Goal: Task Accomplishment & Management: Complete application form

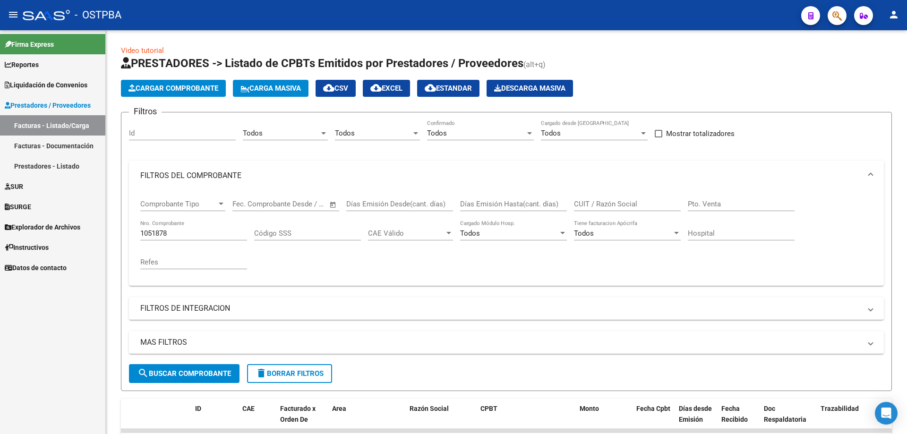
scroll to position [73, 0]
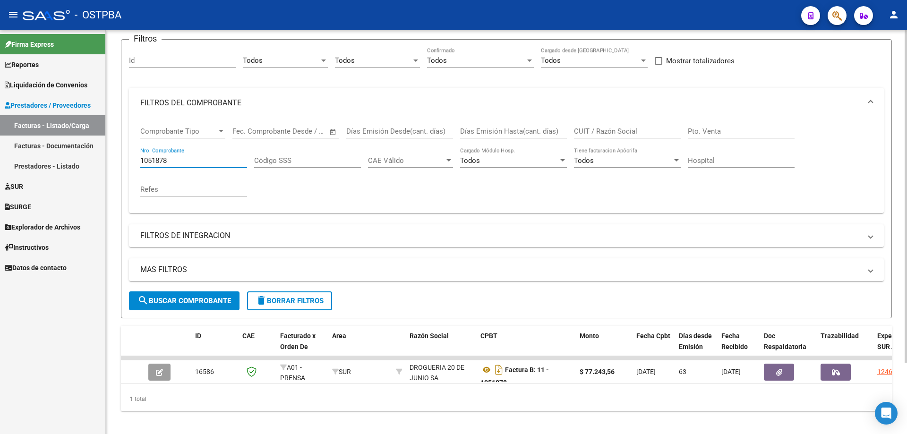
click at [174, 156] on input "1051878" at bounding box center [193, 160] width 107 height 9
type input "1"
type input "72085"
click at [179, 300] on span "search Buscar Comprobante" at bounding box center [184, 301] width 94 height 9
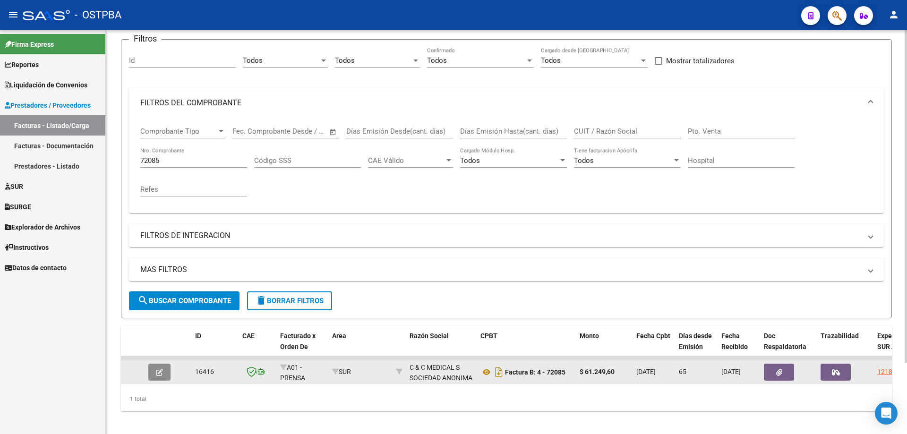
click at [161, 372] on icon "button" at bounding box center [159, 372] width 7 height 7
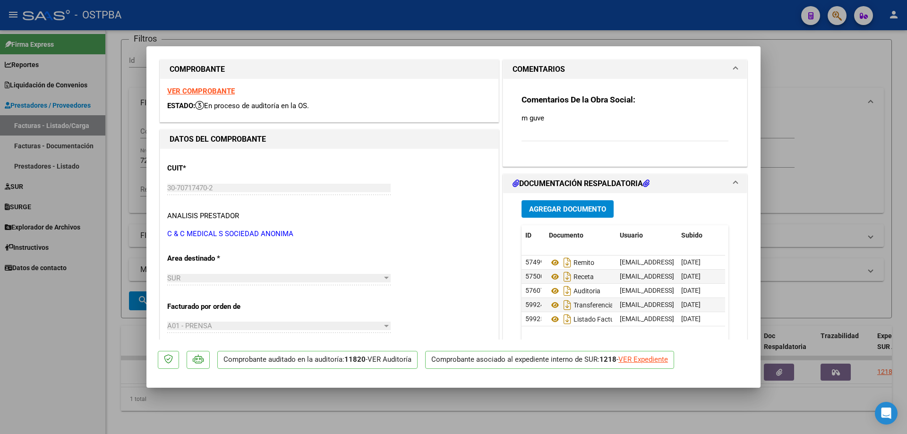
scroll to position [19, 0]
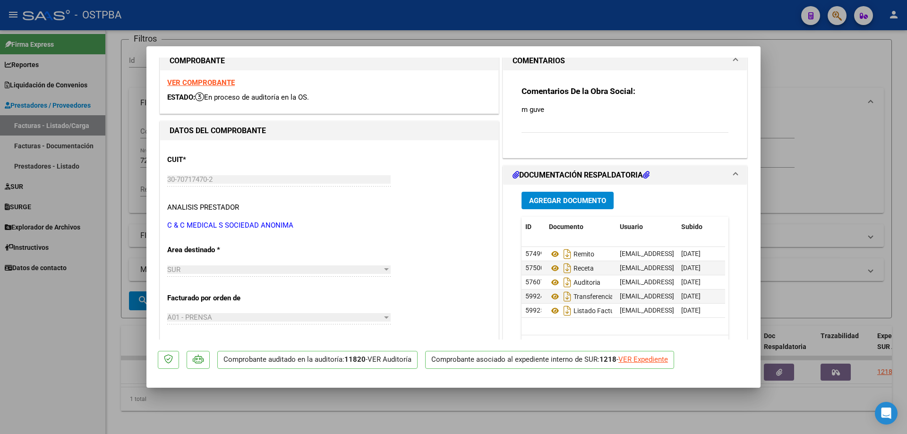
click at [613, 419] on div at bounding box center [453, 217] width 907 height 434
type input "$ 0,00"
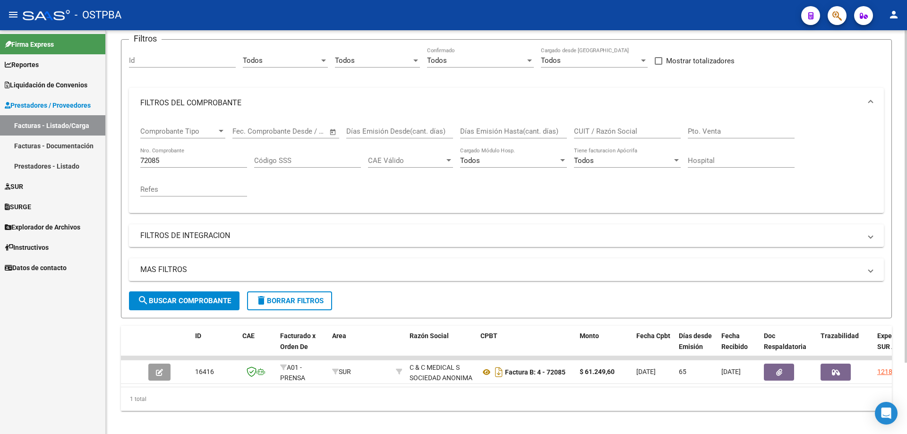
click at [184, 301] on span "search Buscar Comprobante" at bounding box center [184, 301] width 94 height 9
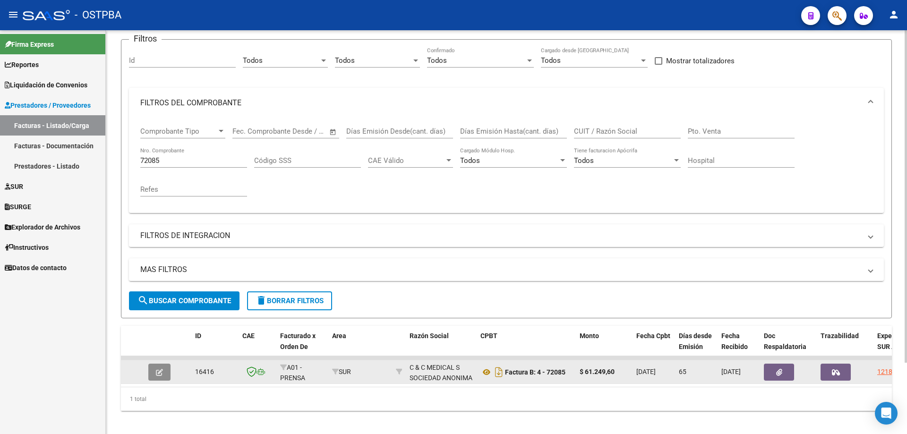
click at [158, 370] on icon "button" at bounding box center [159, 372] width 7 height 7
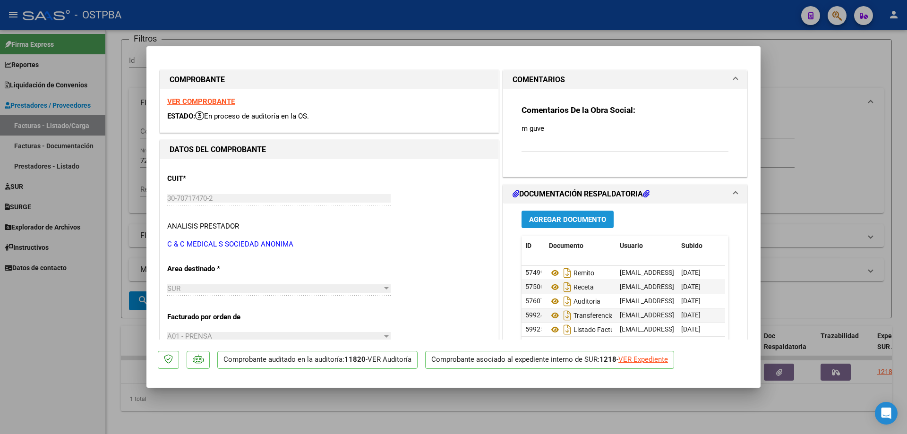
click at [585, 218] on span "Agregar Documento" at bounding box center [567, 219] width 77 height 9
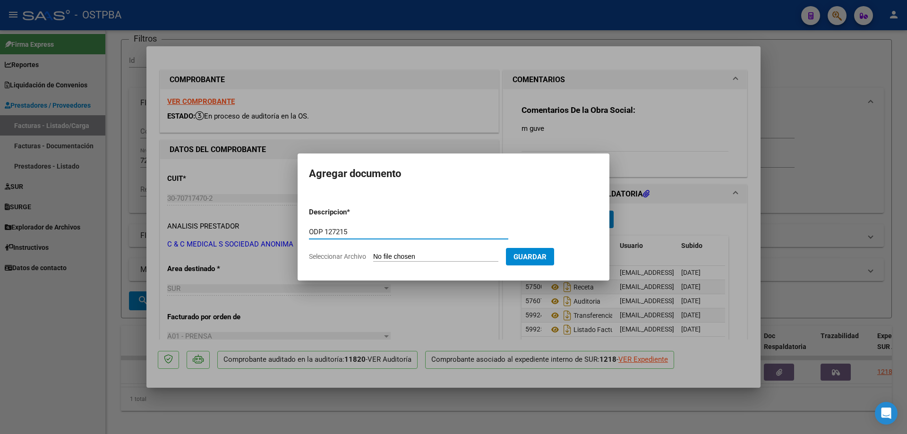
type input "ODP 127215"
click at [412, 255] on input "Seleccionar Archivo" at bounding box center [435, 257] width 125 height 9
type input "C:\fakepath\IMG_20250813_0003.pdf"
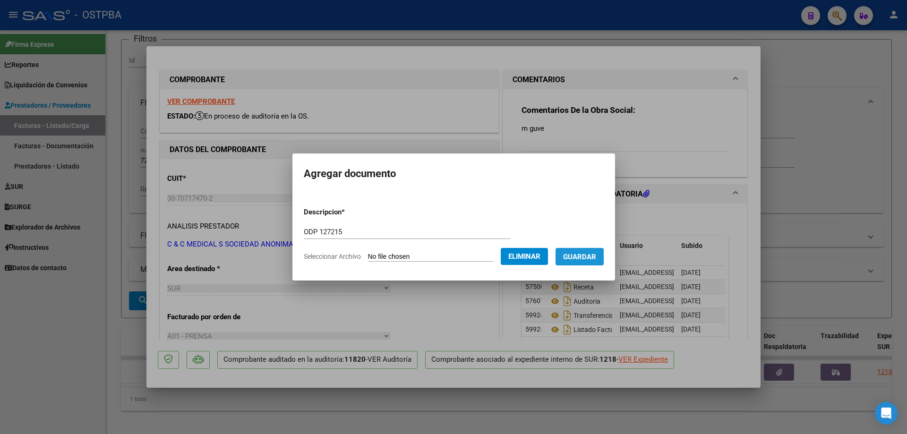
click at [585, 257] on span "Guardar" at bounding box center [579, 257] width 33 height 9
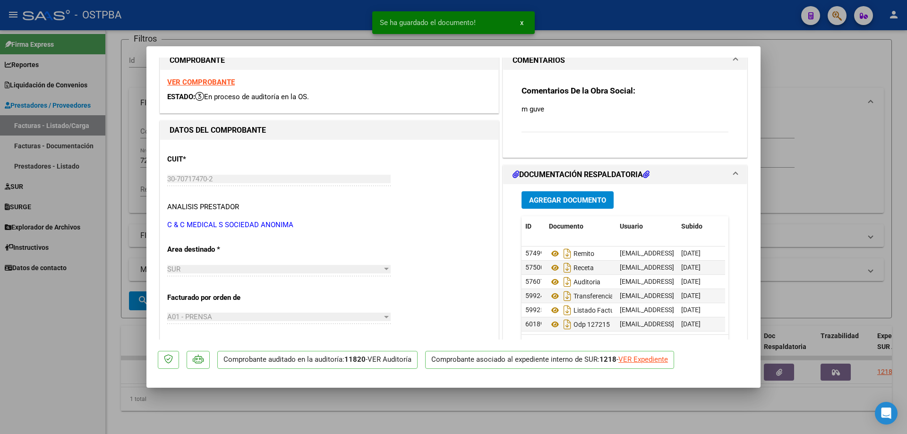
scroll to position [38, 0]
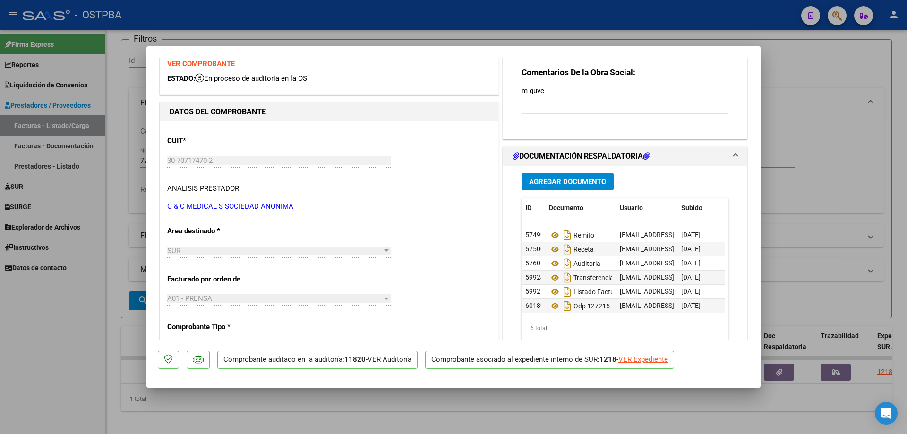
click at [418, 422] on div at bounding box center [453, 217] width 907 height 434
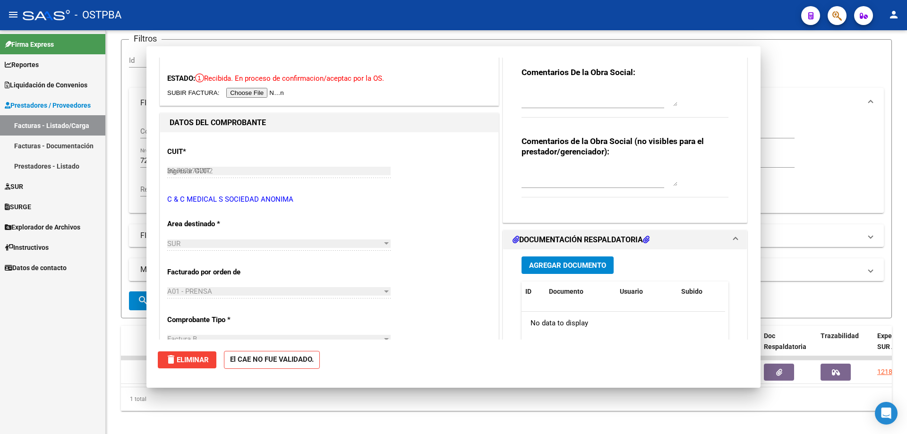
type input "$ 0,00"
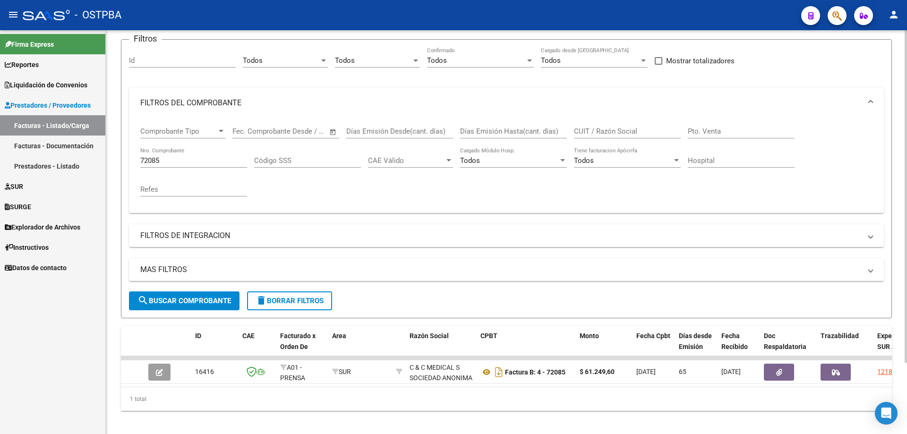
click at [206, 158] on input "72085" at bounding box center [193, 160] width 107 height 9
type input "7"
type input "19977"
click at [179, 297] on span "search Buscar Comprobante" at bounding box center [184, 301] width 94 height 9
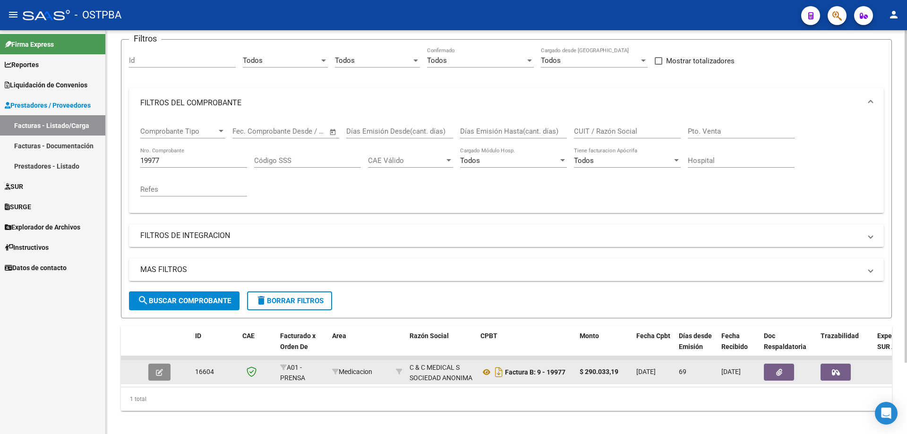
click at [158, 370] on icon "button" at bounding box center [159, 372] width 7 height 7
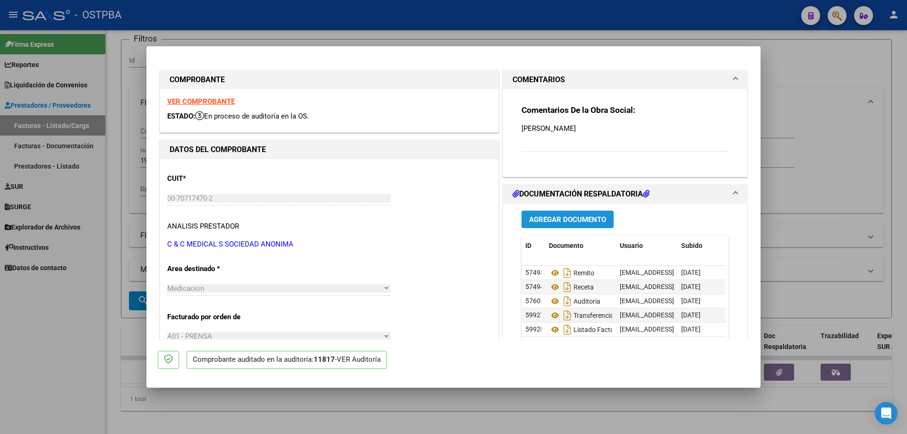
click at [553, 218] on span "Agregar Documento" at bounding box center [567, 219] width 77 height 9
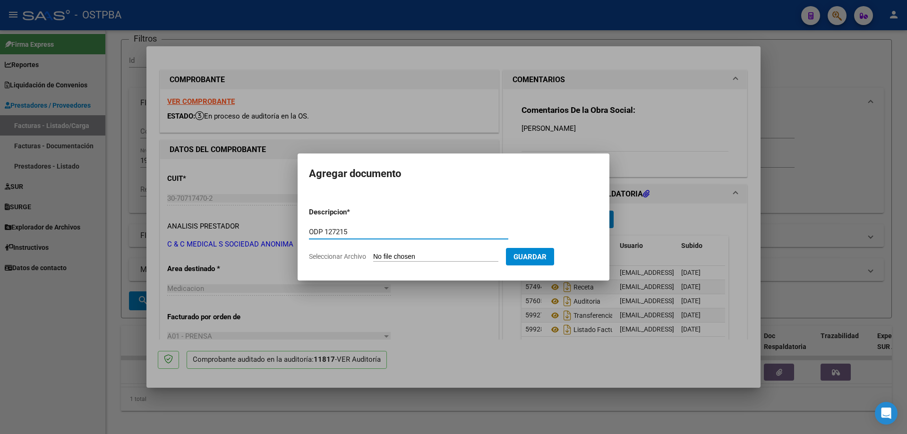
type input "ODP 127215"
click at [414, 259] on input "Seleccionar Archivo" at bounding box center [435, 257] width 125 height 9
type input "C:\fakepath\IMG_20250813_0003.pdf"
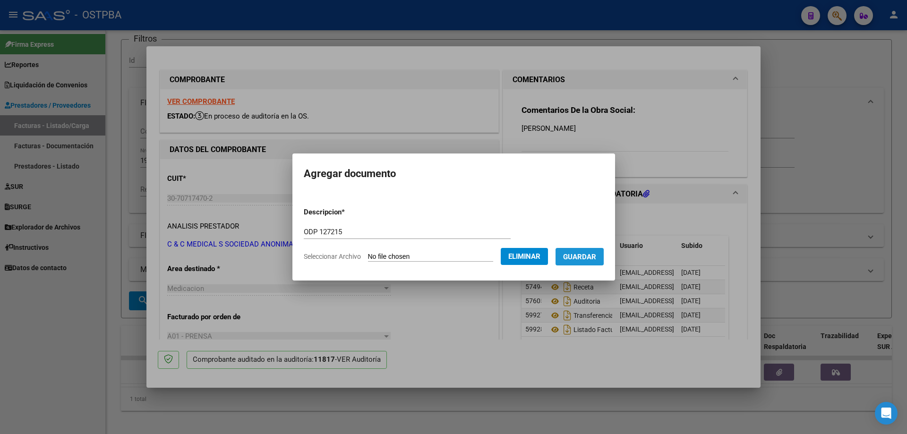
click at [588, 256] on span "Guardar" at bounding box center [579, 257] width 33 height 9
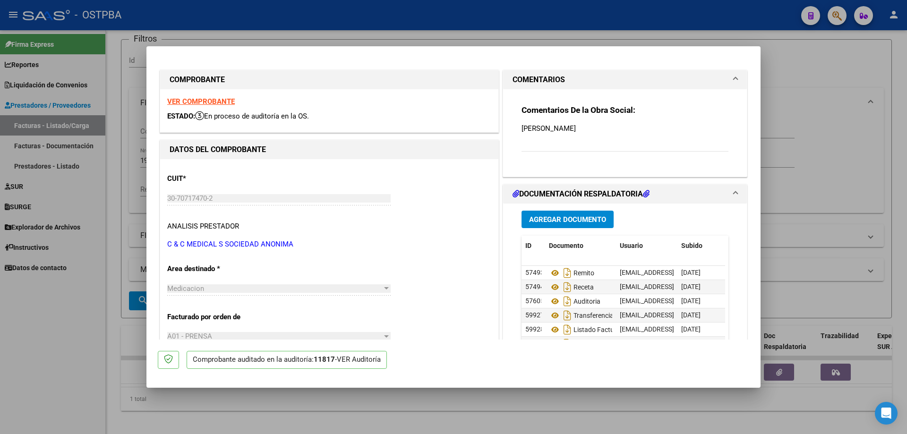
click at [487, 427] on div at bounding box center [453, 217] width 907 height 434
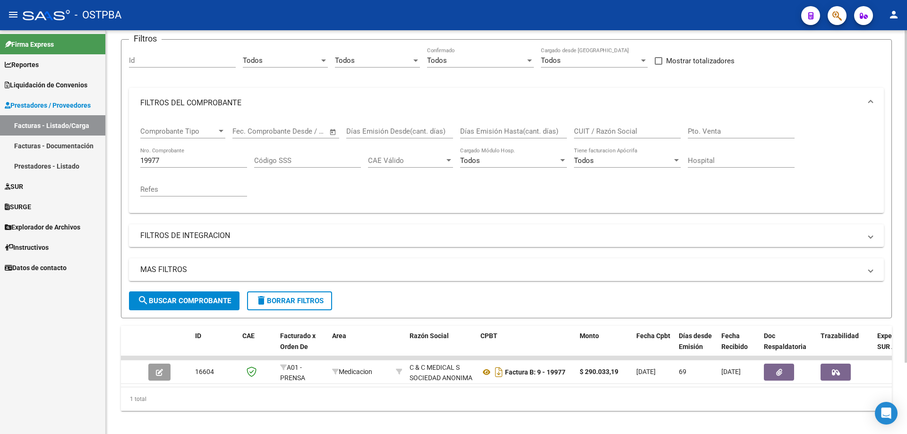
click at [216, 161] on input "19977" at bounding box center [193, 160] width 107 height 9
type input "1"
type input "20027"
click at [190, 302] on span "search Buscar Comprobante" at bounding box center [184, 301] width 94 height 9
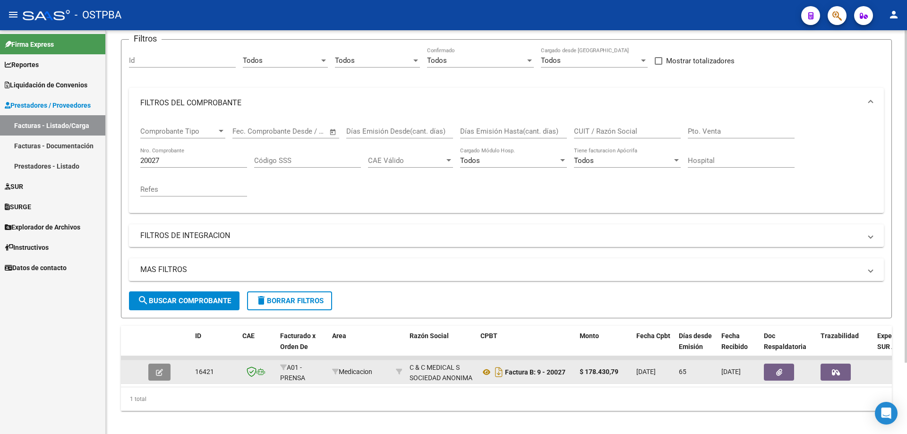
click at [161, 372] on icon "button" at bounding box center [159, 372] width 7 height 7
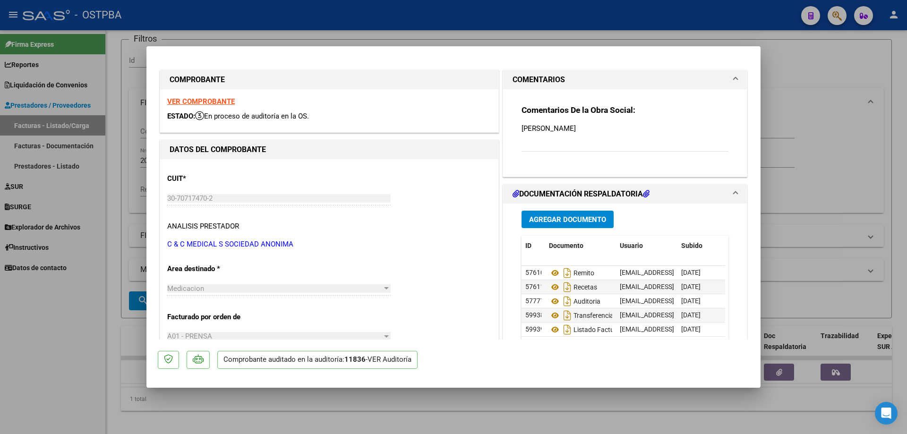
click at [560, 214] on button "Agregar Documento" at bounding box center [567, 219] width 92 height 17
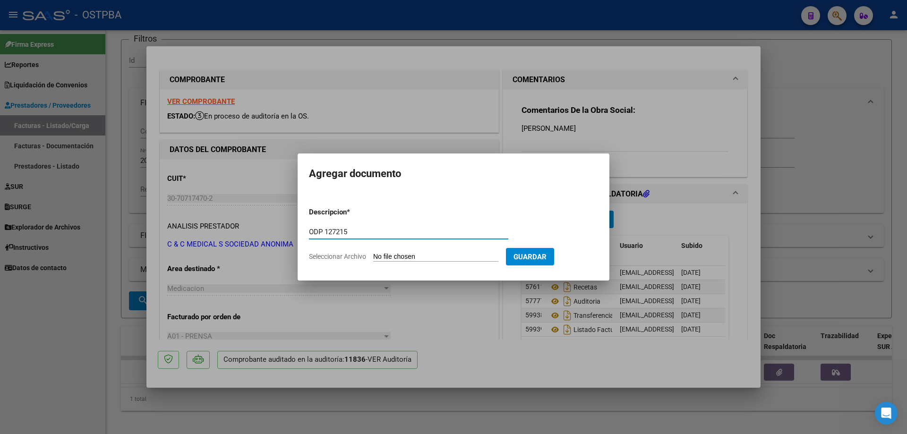
type input "ODP 127215"
click at [412, 255] on input "Seleccionar Archivo" at bounding box center [435, 257] width 125 height 9
type input "C:\fakepath\IMG_20250813_0003.pdf"
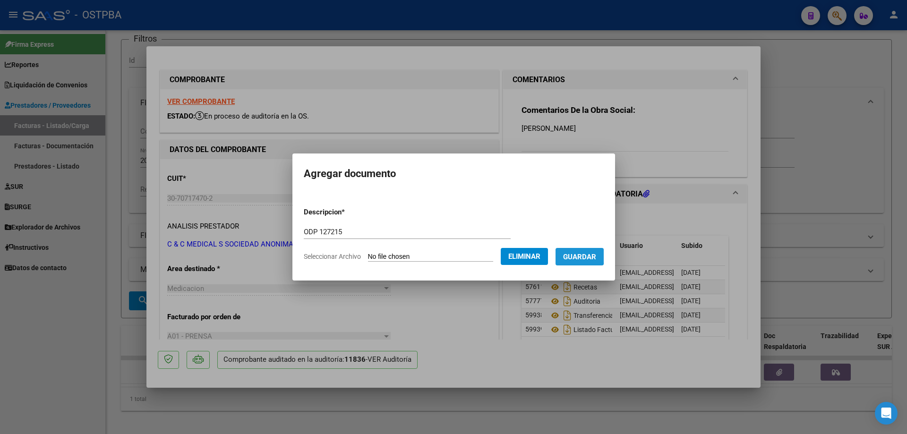
click at [581, 254] on span "Guardar" at bounding box center [579, 257] width 33 height 9
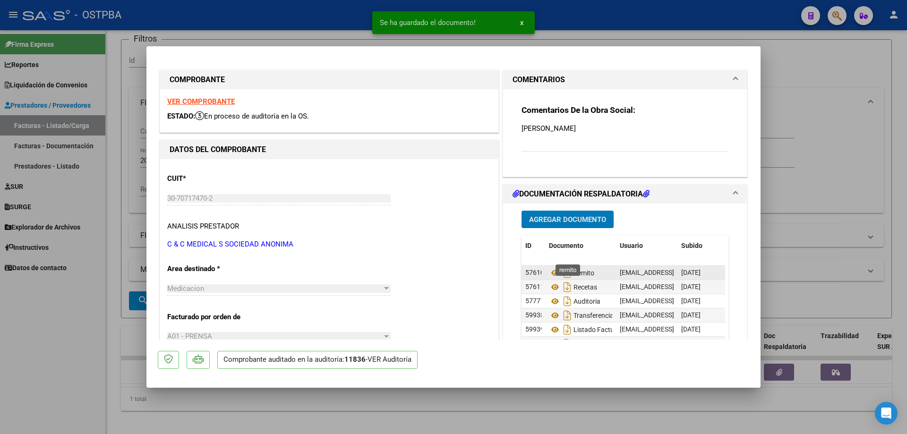
scroll to position [94, 0]
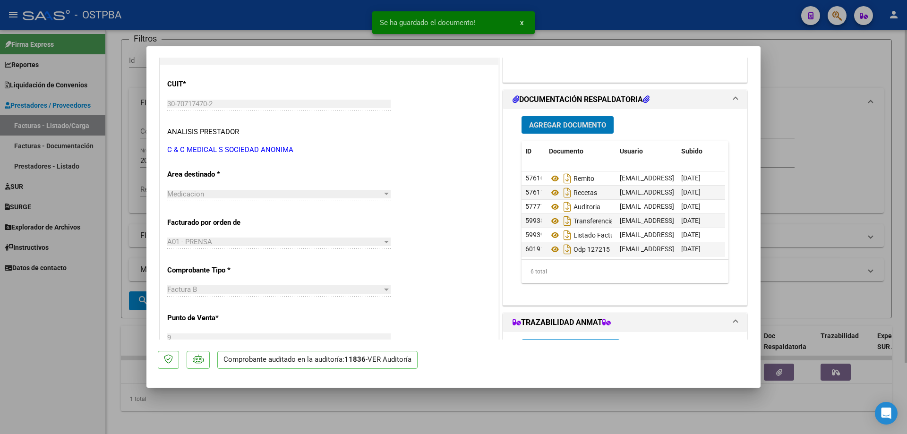
drag, startPoint x: 471, startPoint y: 395, endPoint x: 469, endPoint y: 390, distance: 5.5
click at [471, 394] on div at bounding box center [453, 217] width 907 height 434
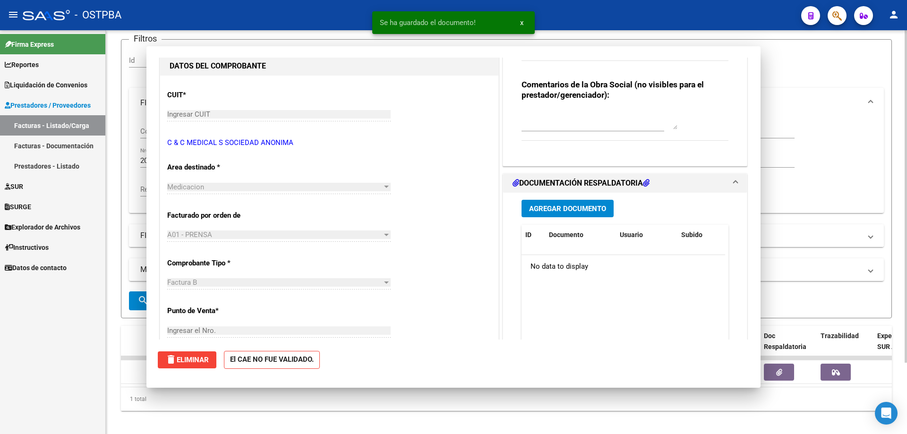
scroll to position [0, 0]
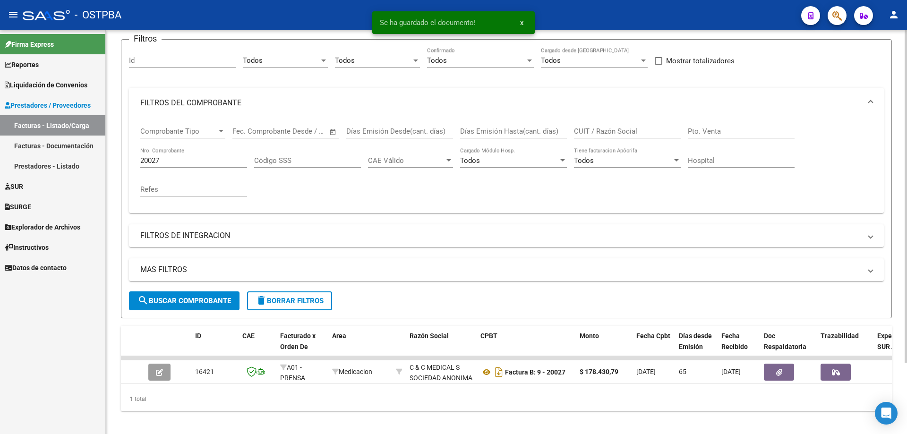
click at [210, 162] on input "20027" at bounding box center [193, 160] width 107 height 9
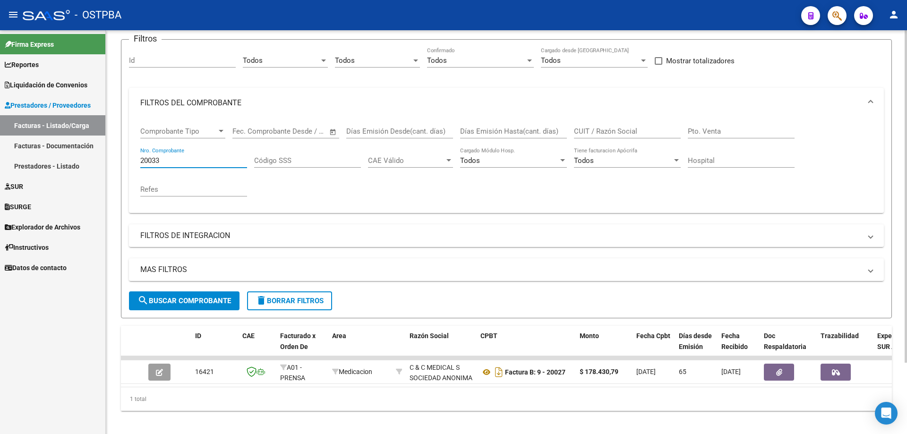
type input "20033"
click at [224, 298] on span "search Buscar Comprobante" at bounding box center [184, 301] width 94 height 9
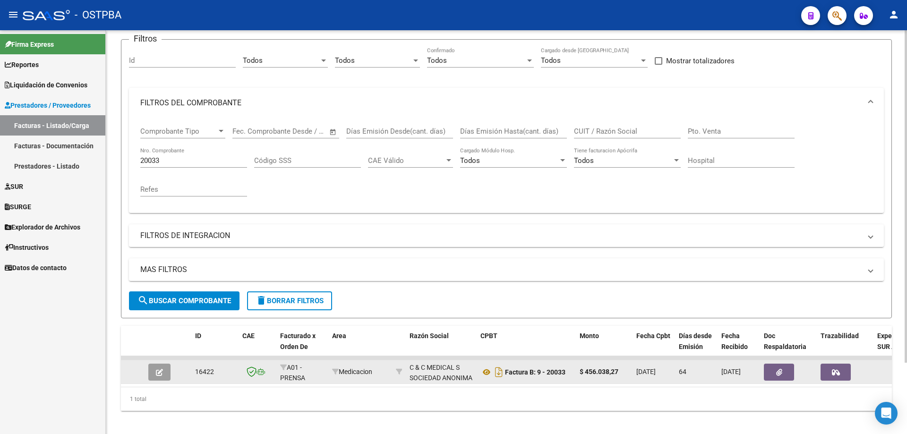
click at [158, 376] on button "button" at bounding box center [159, 372] width 22 height 17
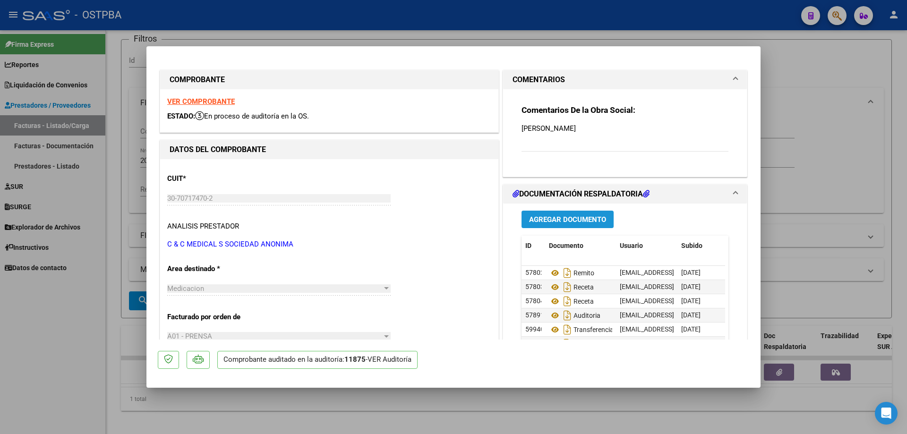
click at [573, 219] on span "Agregar Documento" at bounding box center [567, 219] width 77 height 9
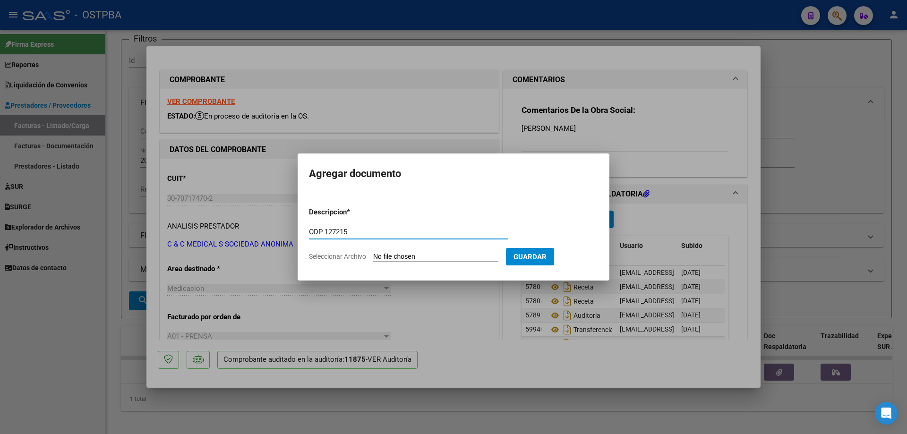
type input "ODP 127215"
click at [404, 255] on input "Seleccionar Archivo" at bounding box center [435, 257] width 125 height 9
type input "C:\fakepath\IMG_20250813_0003.pdf"
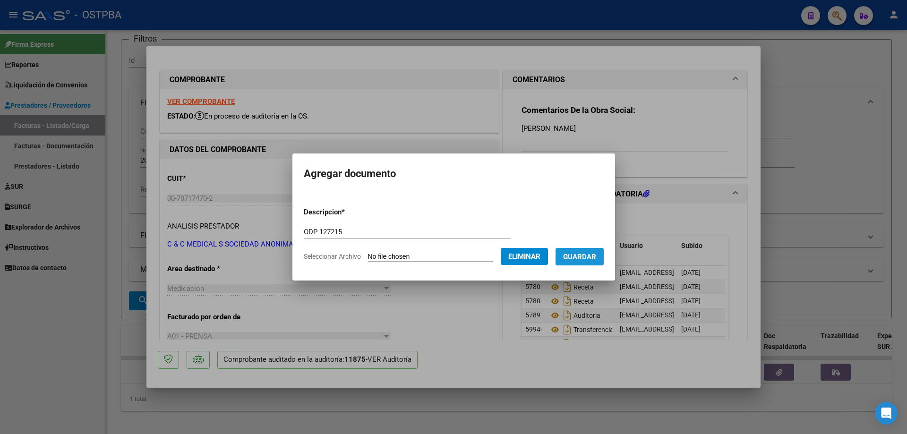
click at [583, 254] on span "Guardar" at bounding box center [579, 257] width 33 height 9
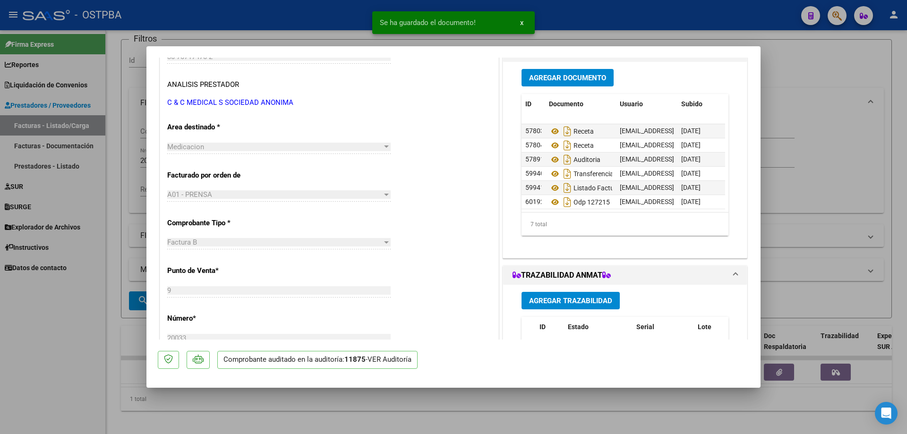
scroll to position [21, 0]
click at [379, 416] on div at bounding box center [453, 217] width 907 height 434
type input "$ 0,00"
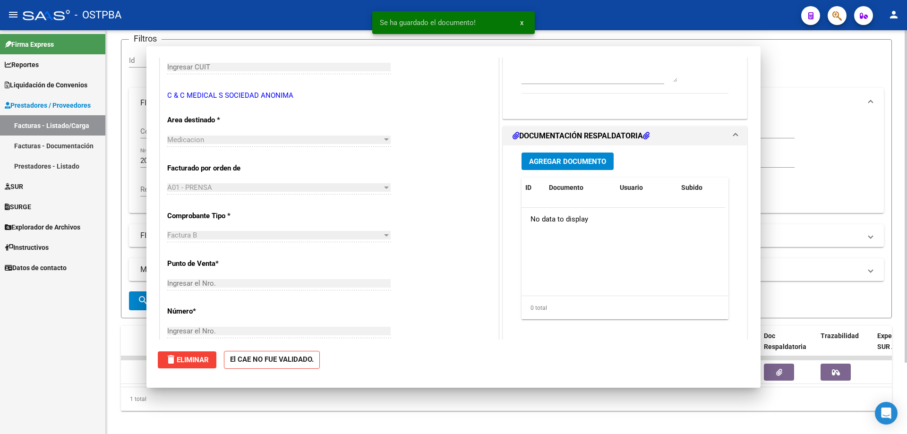
scroll to position [0, 0]
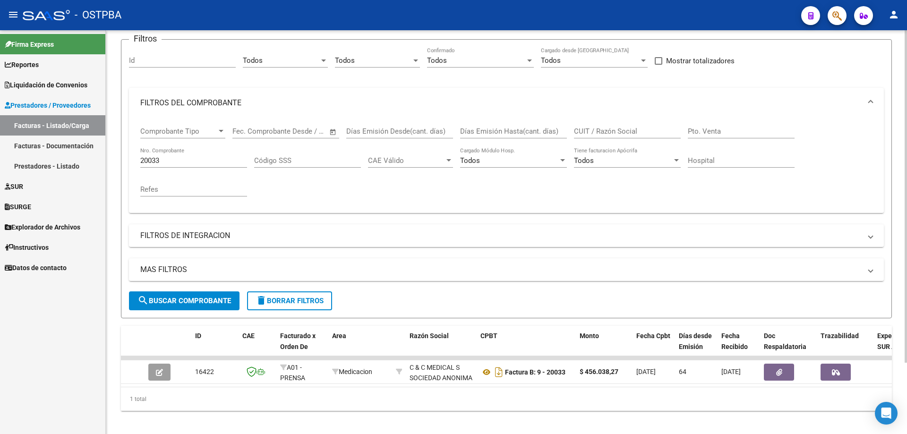
click at [200, 163] on input "20033" at bounding box center [193, 160] width 107 height 9
type input "20034"
click at [178, 299] on span "search Buscar Comprobante" at bounding box center [184, 301] width 94 height 9
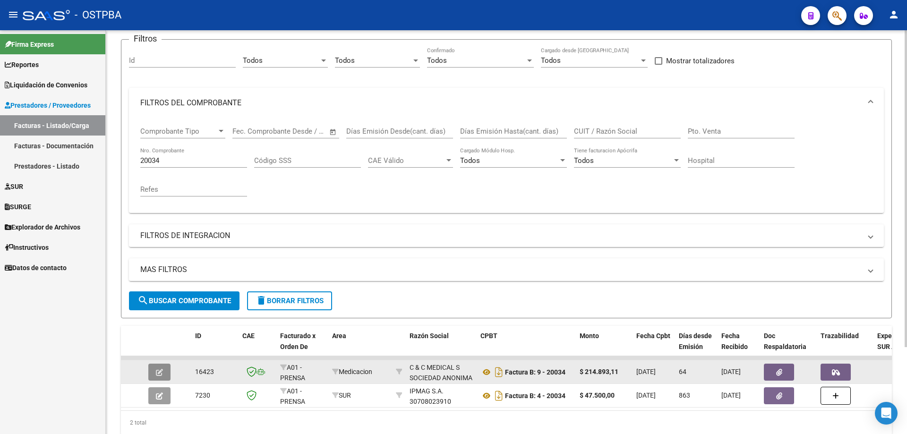
click at [157, 372] on icon "button" at bounding box center [159, 372] width 7 height 7
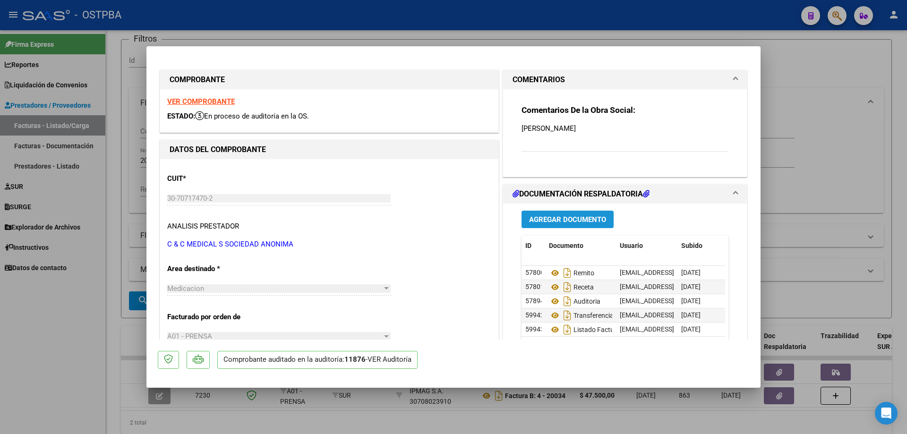
click at [569, 220] on span "Agregar Documento" at bounding box center [567, 219] width 77 height 9
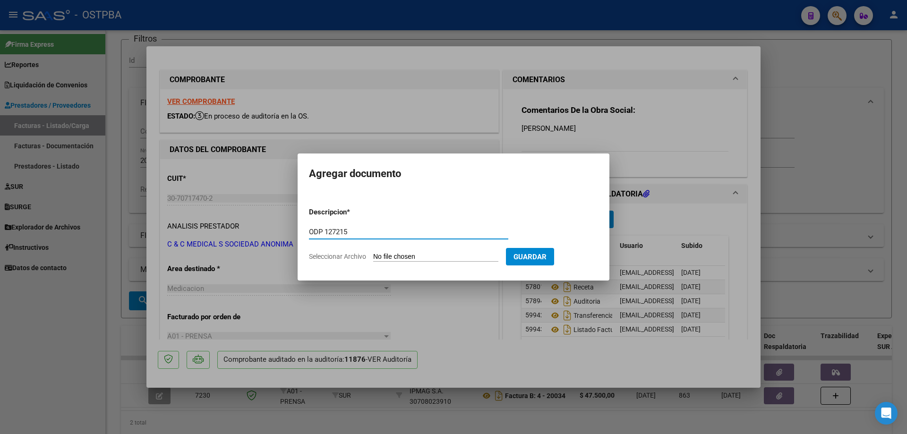
type input "ODP 127215"
click at [408, 257] on input "Seleccionar Archivo" at bounding box center [435, 257] width 125 height 9
type input "C:\fakepath\IMG_20250813_0003.pdf"
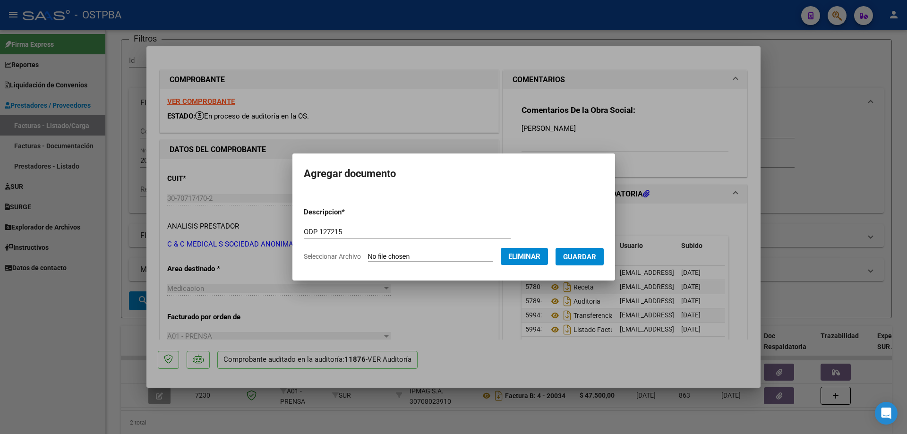
drag, startPoint x: 588, startPoint y: 256, endPoint x: 586, endPoint y: 252, distance: 5.1
click at [587, 253] on span "Guardar" at bounding box center [579, 257] width 33 height 9
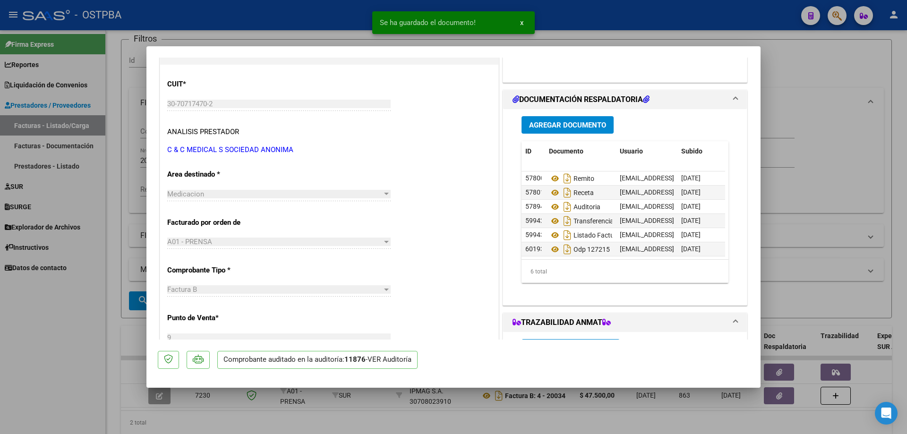
scroll to position [7, 0]
click at [221, 425] on div at bounding box center [453, 217] width 907 height 434
type input "$ 0,00"
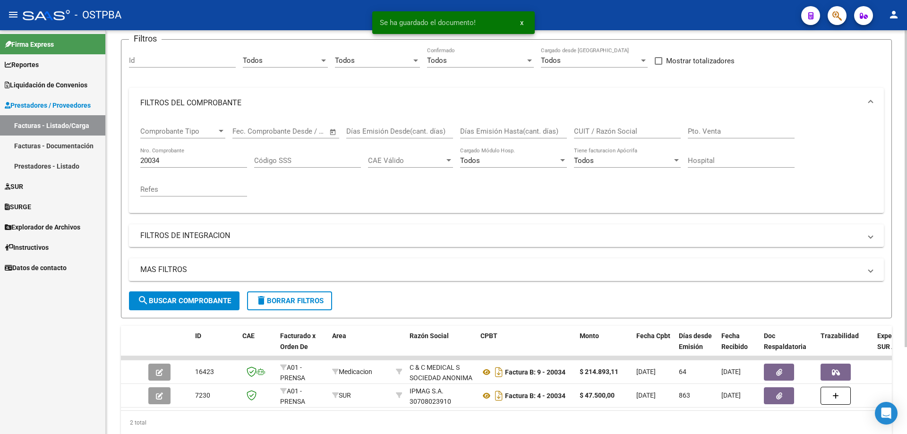
click at [175, 154] on div "20034 Nro. Comprobante" at bounding box center [193, 157] width 107 height 20
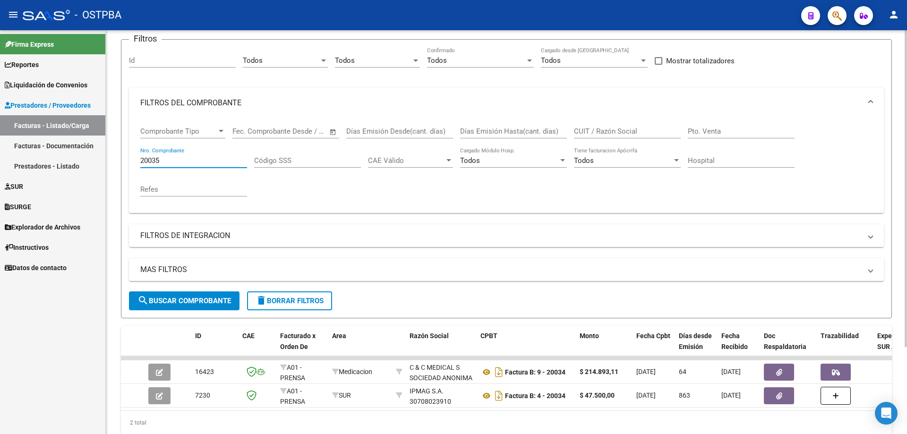
type input "20035"
click at [170, 301] on span "search Buscar Comprobante" at bounding box center [184, 301] width 94 height 9
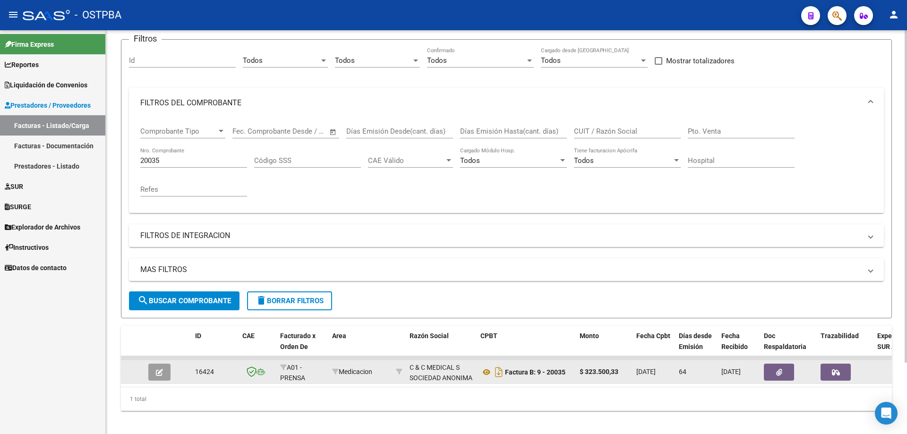
click at [159, 371] on icon "button" at bounding box center [159, 372] width 7 height 7
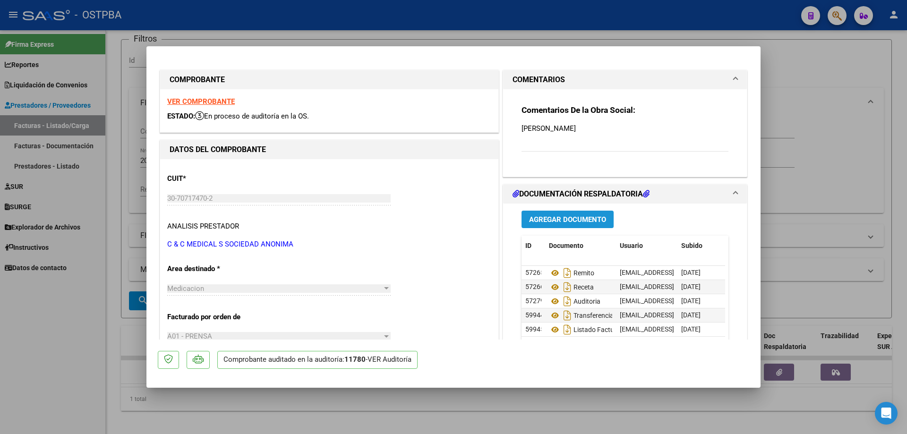
click at [557, 218] on span "Agregar Documento" at bounding box center [567, 219] width 77 height 9
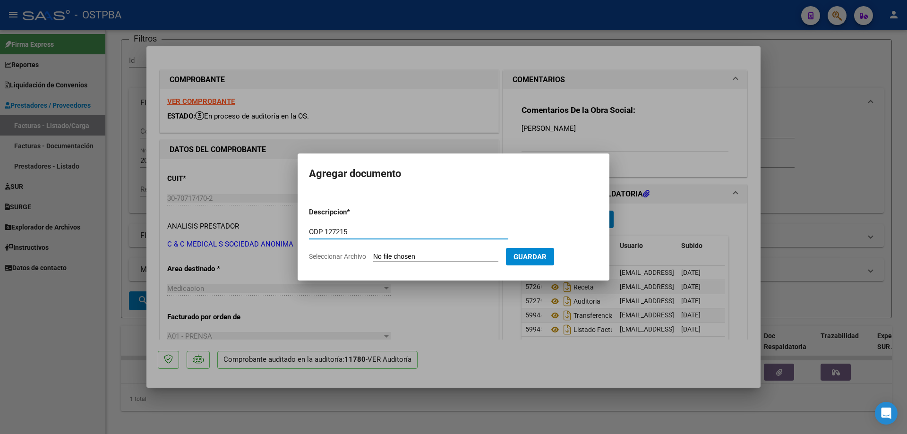
type input "ODP 127215"
click at [406, 257] on input "Seleccionar Archivo" at bounding box center [435, 257] width 125 height 9
type input "C:\fakepath\IMG_20250813_0003.pdf"
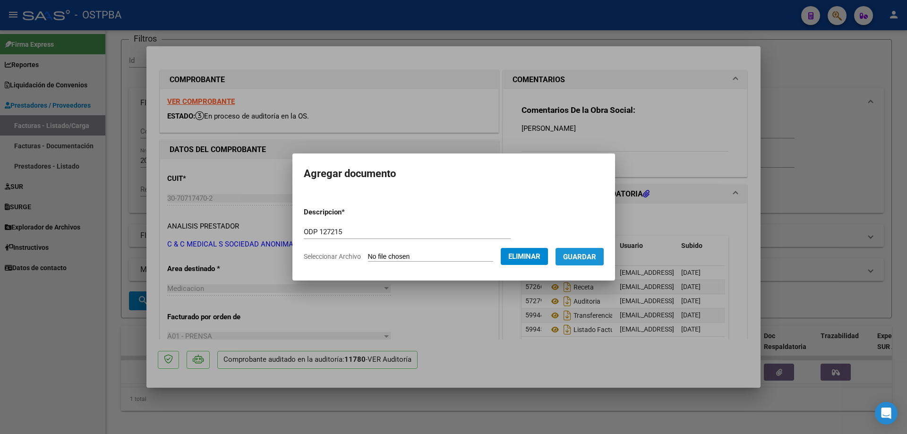
click at [584, 257] on span "Guardar" at bounding box center [579, 257] width 33 height 9
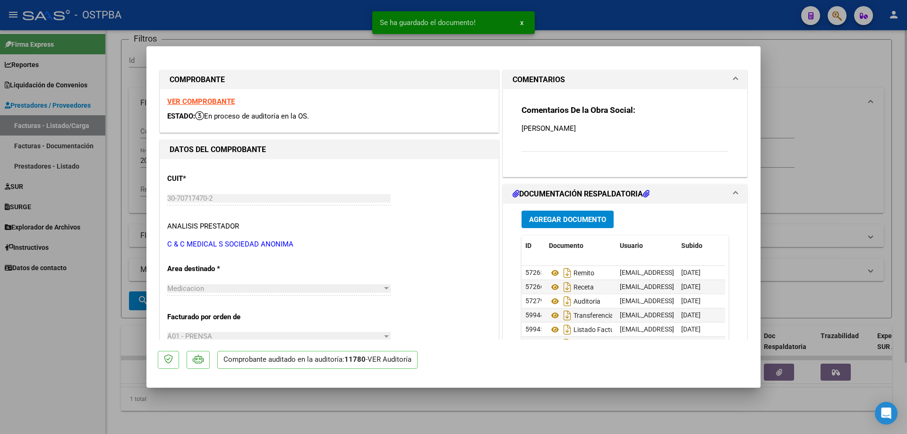
click at [452, 404] on div at bounding box center [453, 217] width 907 height 434
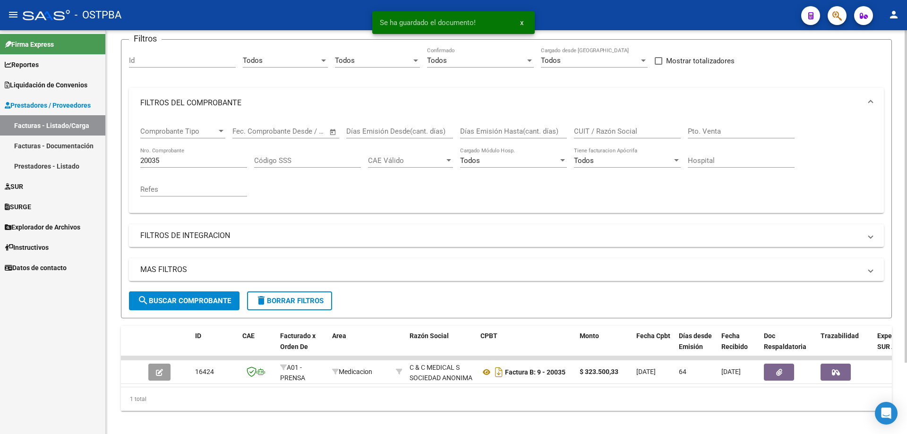
click at [210, 162] on input "20035" at bounding box center [193, 160] width 107 height 9
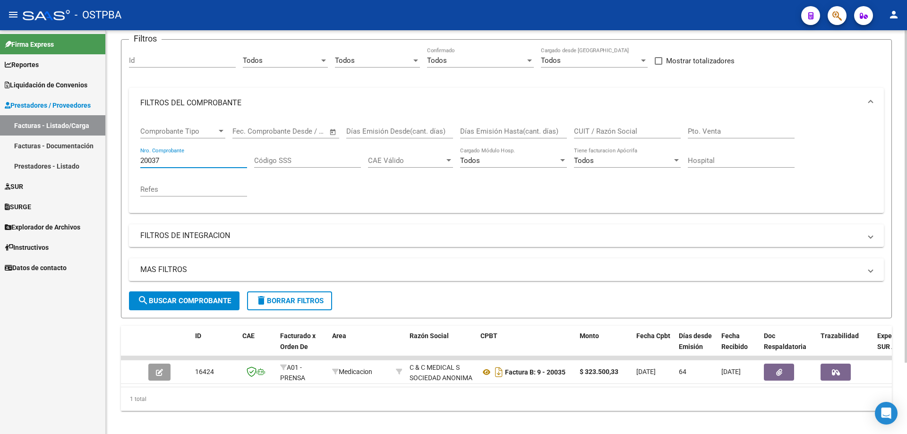
type input "20037"
click at [182, 299] on span "search Buscar Comprobante" at bounding box center [184, 301] width 94 height 9
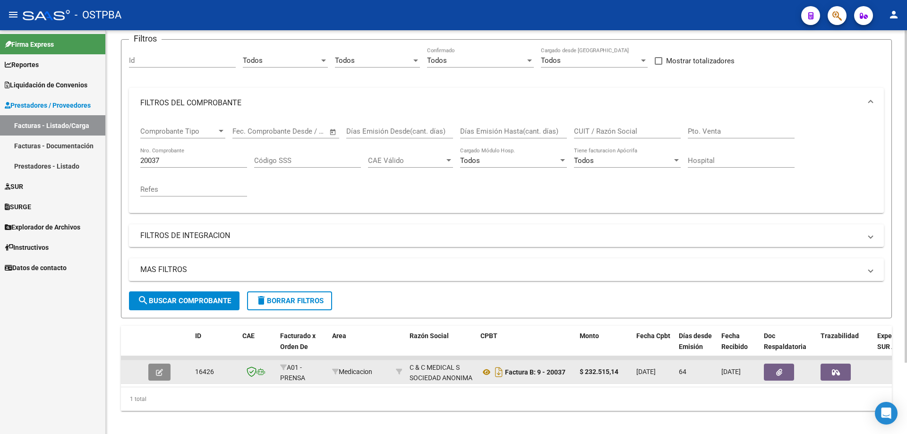
click at [159, 371] on icon "button" at bounding box center [159, 372] width 7 height 7
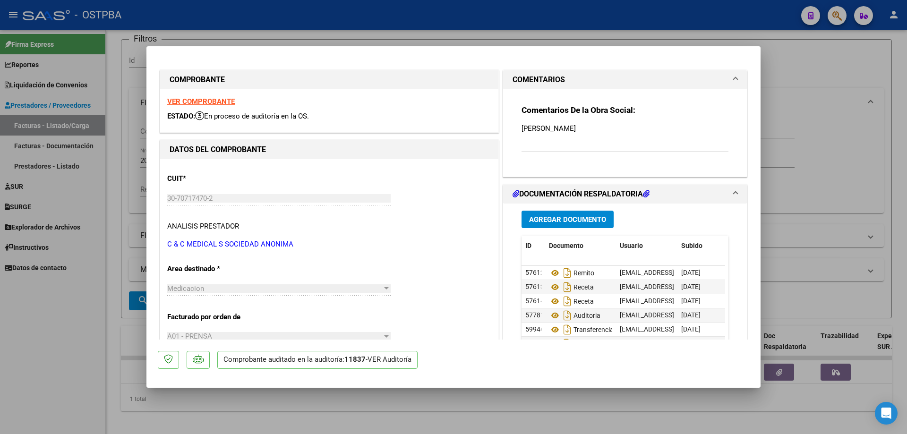
click at [557, 220] on span "Agregar Documento" at bounding box center [567, 219] width 77 height 9
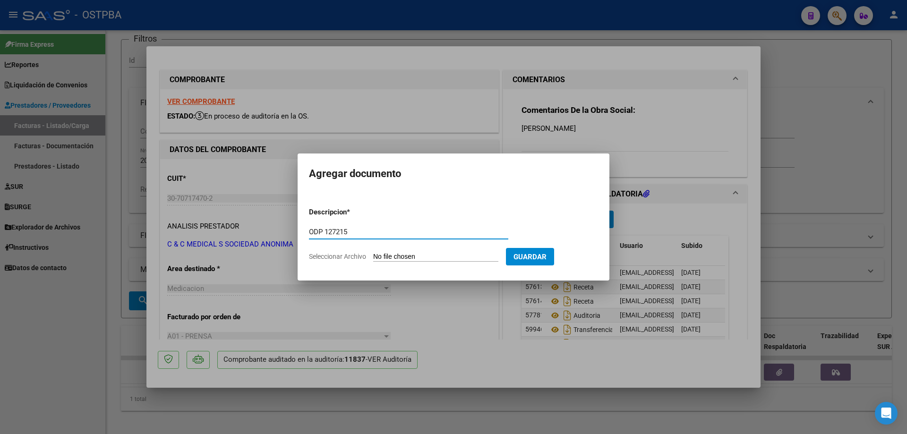
type input "ODP 127215"
click at [419, 258] on input "Seleccionar Archivo" at bounding box center [435, 257] width 125 height 9
type input "C:\fakepath\IMG_20250813_0003.pdf"
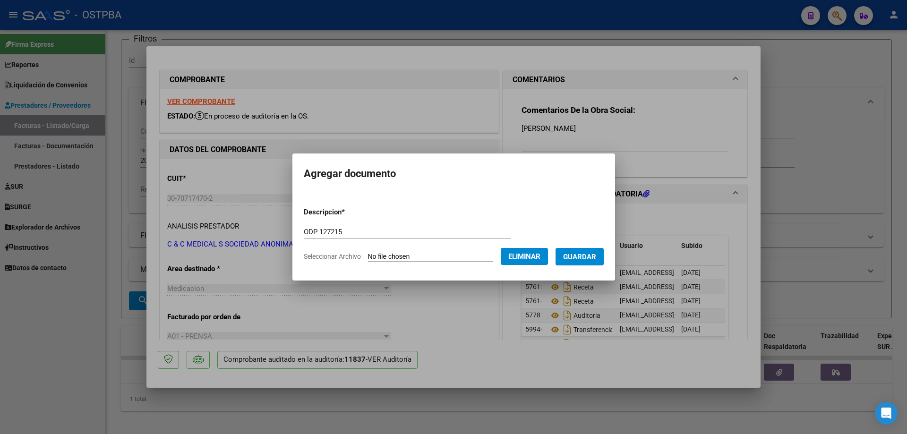
click at [596, 251] on button "Guardar" at bounding box center [579, 256] width 48 height 17
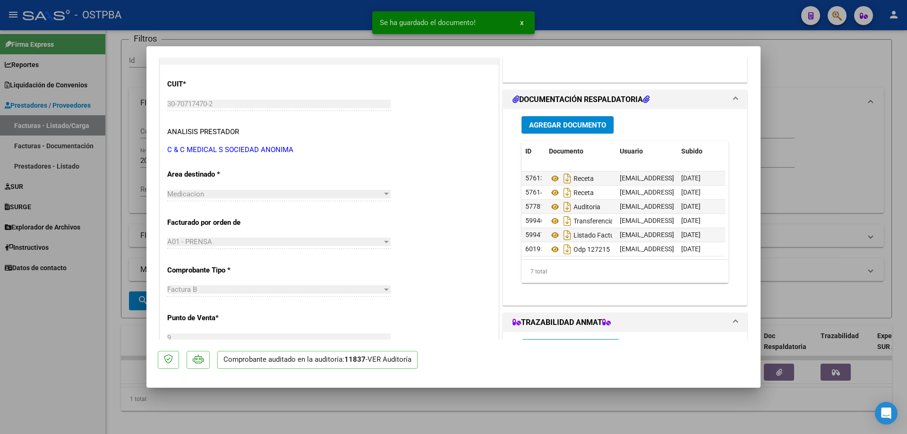
scroll to position [21, 0]
click at [493, 401] on div at bounding box center [453, 217] width 907 height 434
type input "$ 0,00"
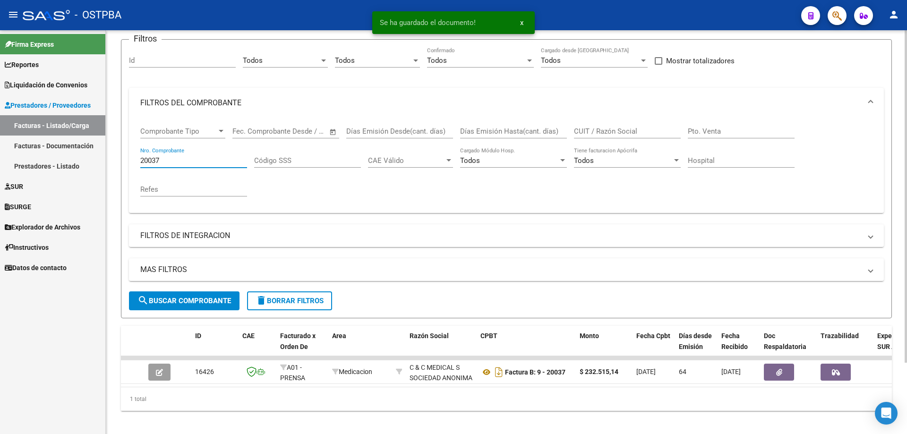
click at [193, 161] on input "20037" at bounding box center [193, 160] width 107 height 9
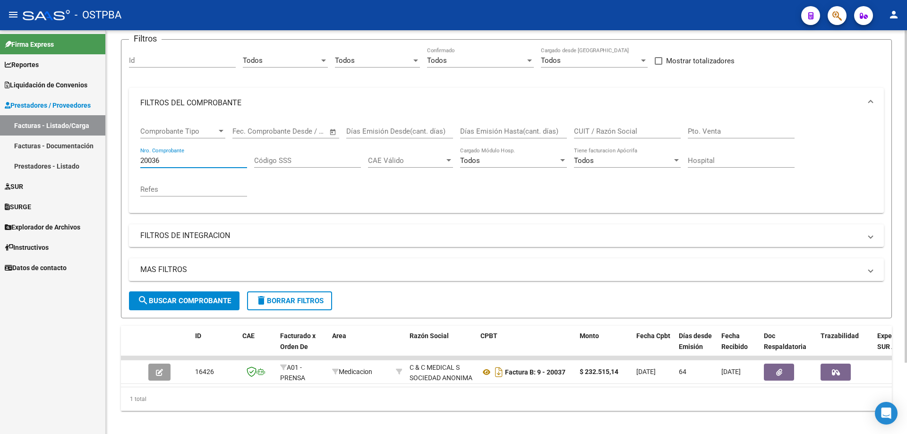
type input "20036"
click at [174, 303] on span "search Buscar Comprobante" at bounding box center [184, 301] width 94 height 9
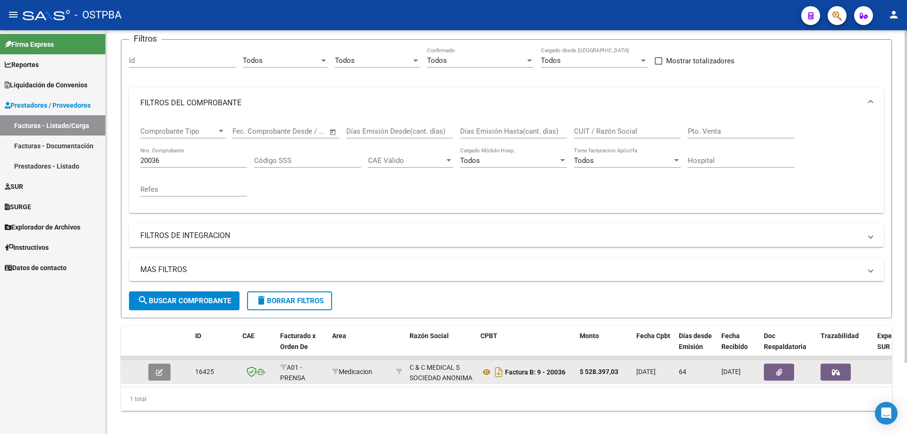
click at [156, 369] on button "button" at bounding box center [159, 372] width 22 height 17
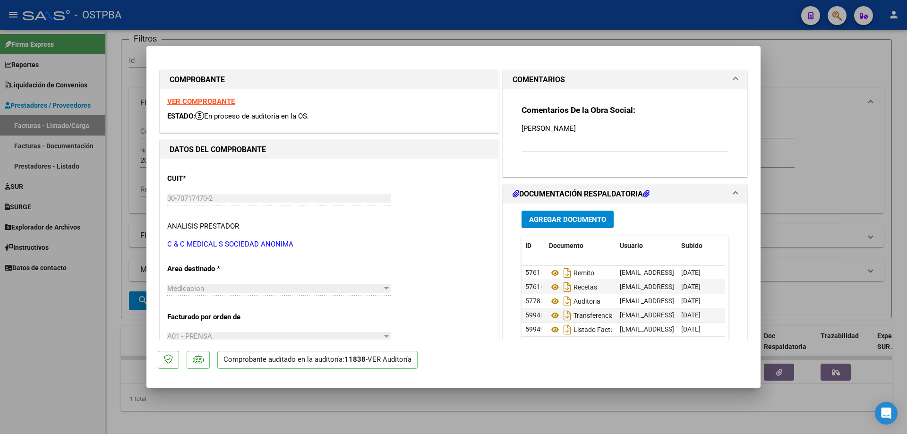
click at [543, 218] on span "Agregar Documento" at bounding box center [567, 219] width 77 height 9
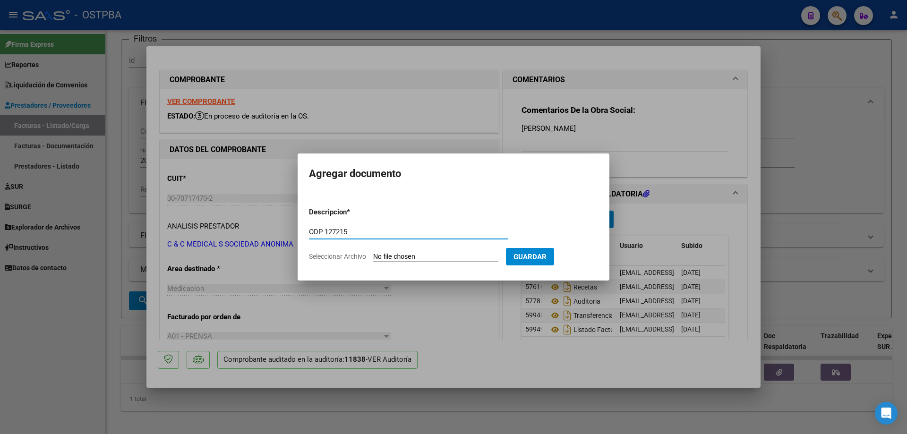
type input "ODP 127215"
click at [417, 258] on input "Seleccionar Archivo" at bounding box center [435, 257] width 125 height 9
type input "C:\fakepath\IMG_20250813_0003.pdf"
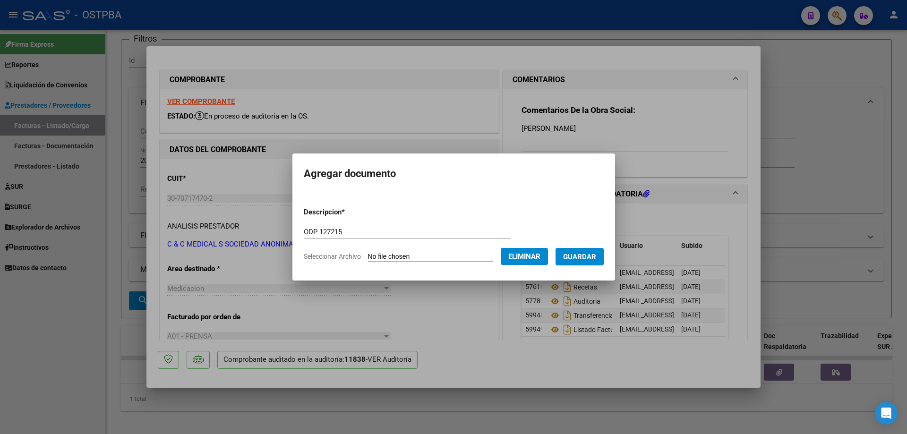
click at [584, 257] on span "Guardar" at bounding box center [579, 257] width 33 height 9
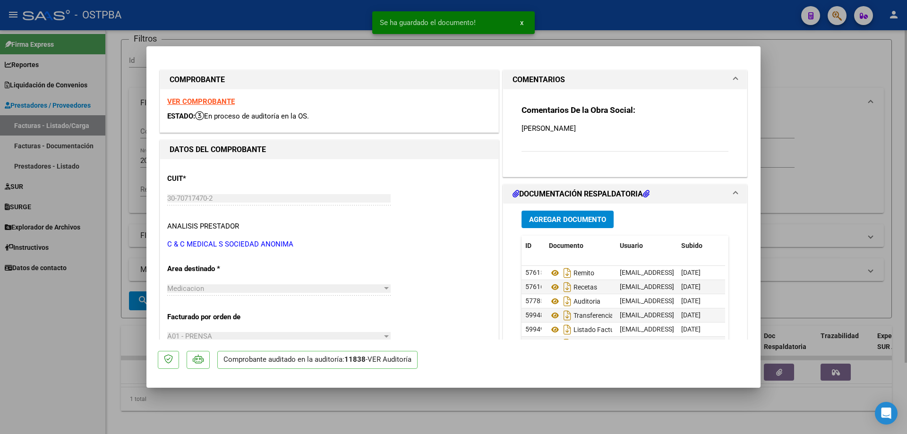
drag, startPoint x: 373, startPoint y: 408, endPoint x: 354, endPoint y: 389, distance: 26.7
click at [369, 401] on div at bounding box center [453, 217] width 907 height 434
type input "$ 0,00"
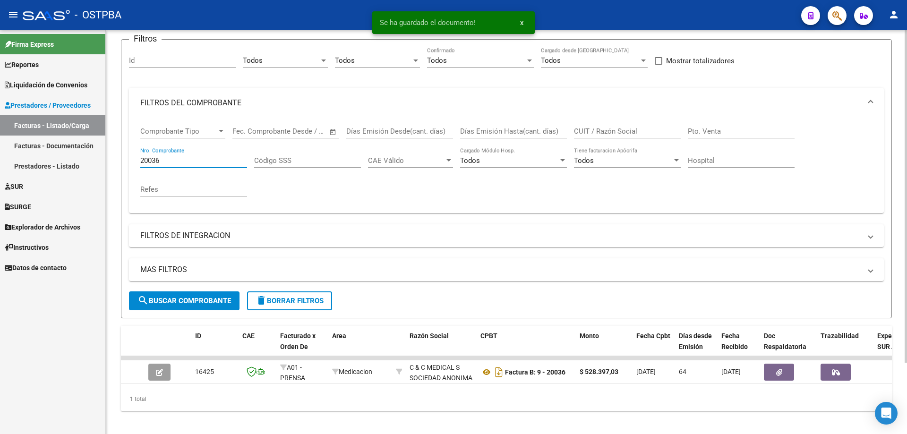
click at [188, 156] on input "20036" at bounding box center [193, 160] width 107 height 9
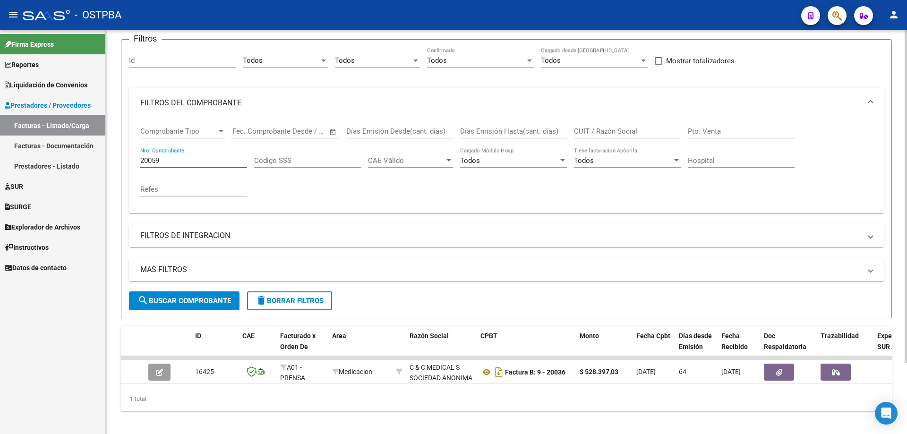
type input "20059"
click at [174, 302] on span "search Buscar Comprobante" at bounding box center [184, 301] width 94 height 9
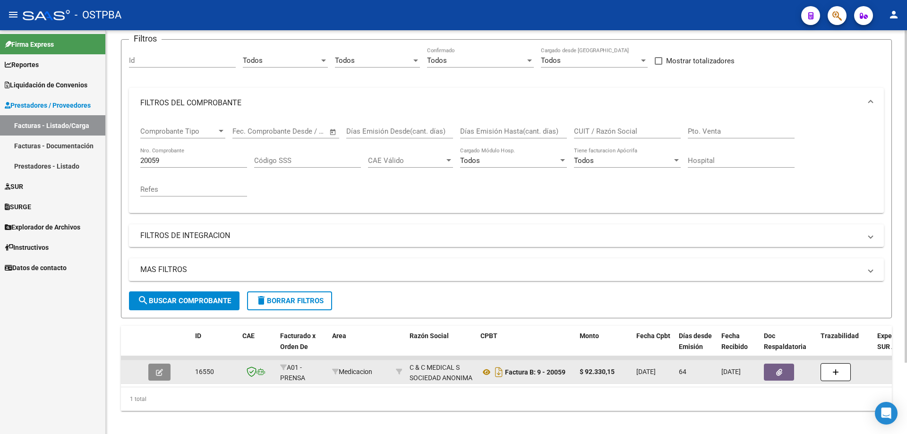
click at [161, 371] on icon "button" at bounding box center [159, 372] width 7 height 7
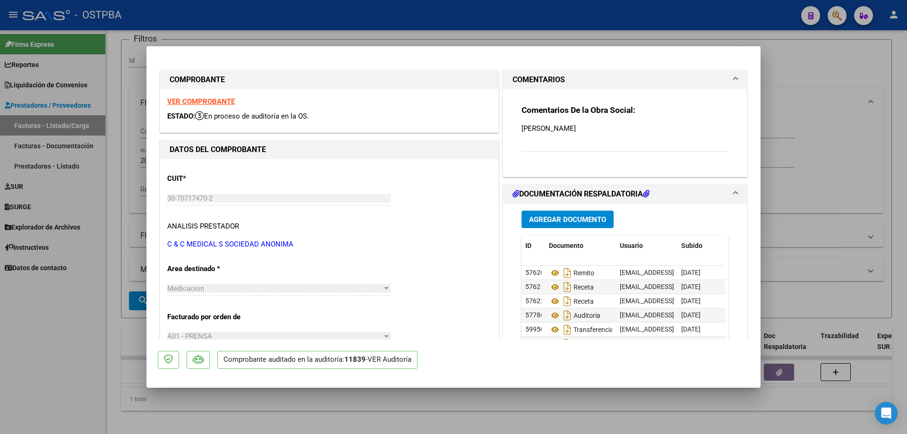
click at [543, 217] on span "Agregar Documento" at bounding box center [567, 219] width 77 height 9
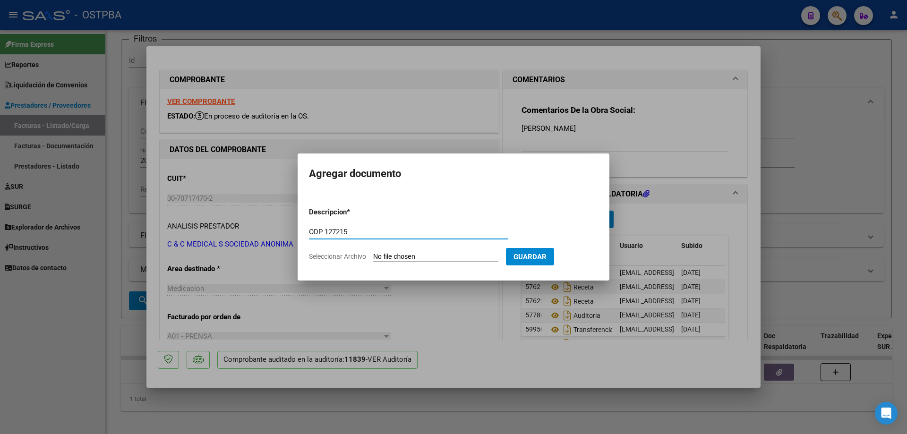
type input "ODP 127215"
click at [404, 255] on input "Seleccionar Archivo" at bounding box center [435, 257] width 125 height 9
type input "C:\fakepath\IMG_20250813_0003.pdf"
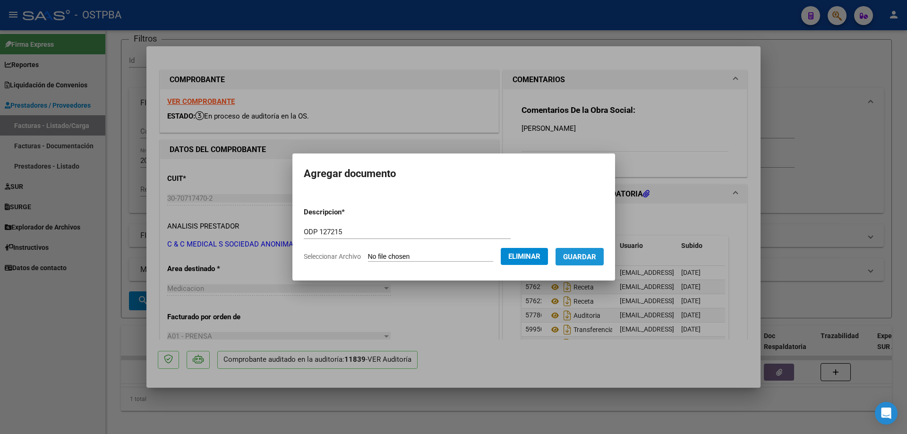
click at [590, 256] on span "Guardar" at bounding box center [579, 257] width 33 height 9
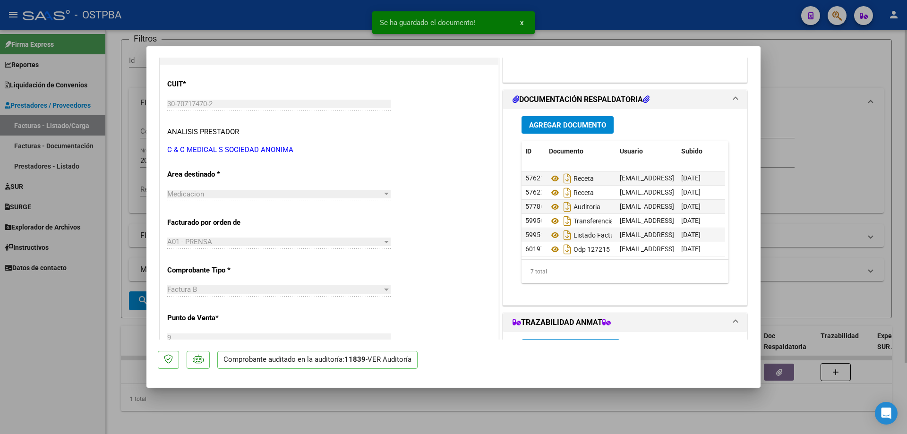
click at [424, 421] on div at bounding box center [453, 217] width 907 height 434
type input "$ 0,00"
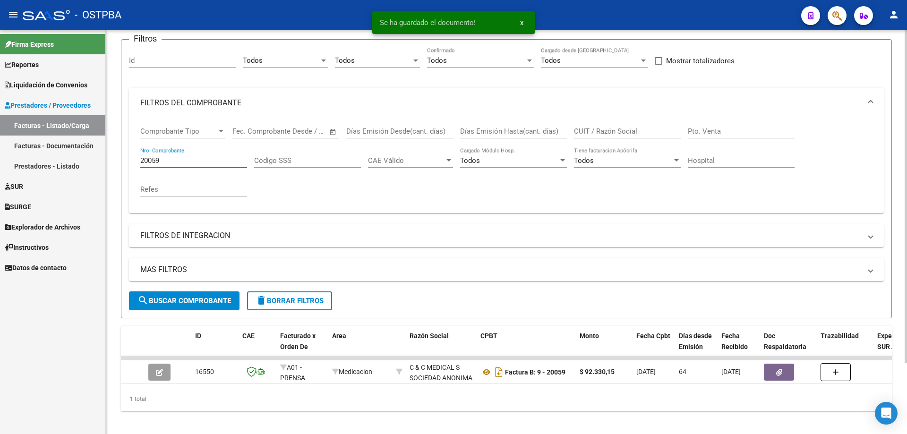
click at [221, 162] on input "20059" at bounding box center [193, 160] width 107 height 9
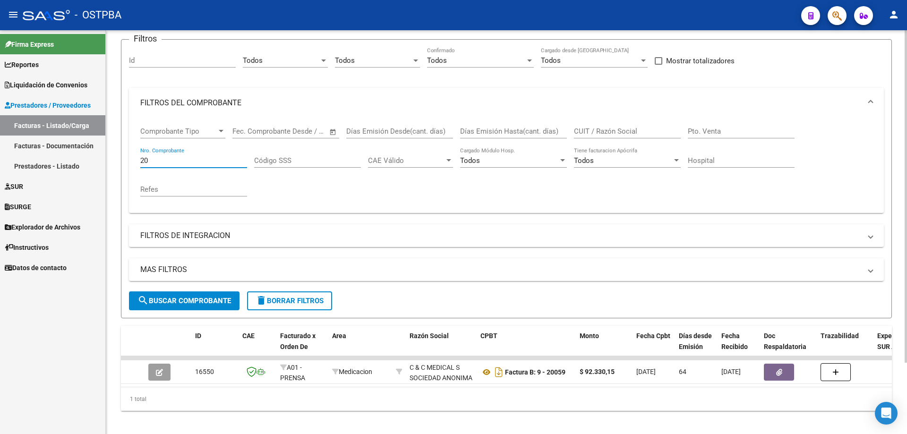
type input "2"
type input "72083"
click at [177, 295] on button "search Buscar Comprobante" at bounding box center [184, 300] width 111 height 19
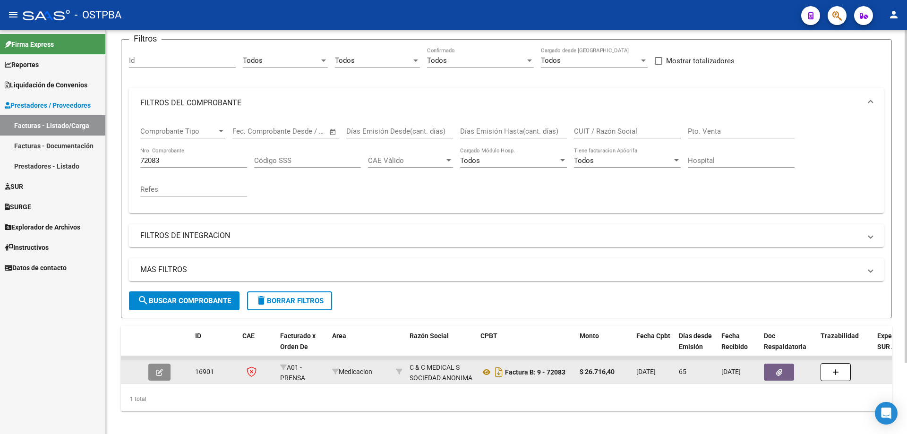
click at [163, 369] on button "button" at bounding box center [159, 372] width 22 height 17
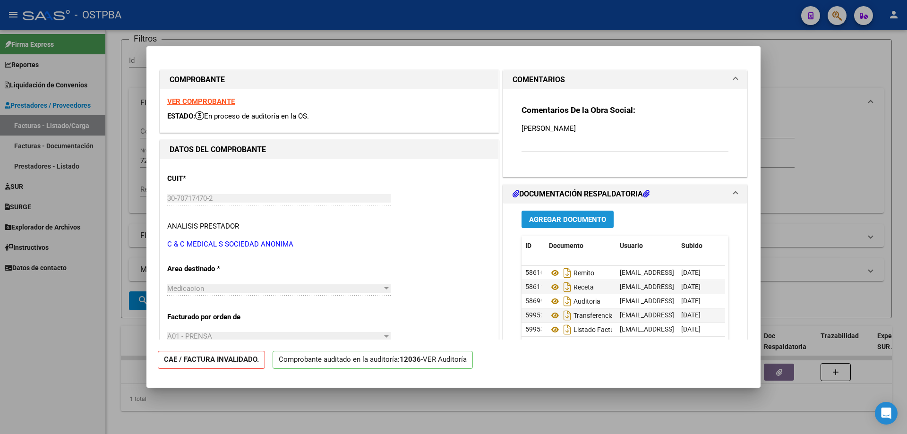
click at [580, 213] on button "Agregar Documento" at bounding box center [567, 219] width 92 height 17
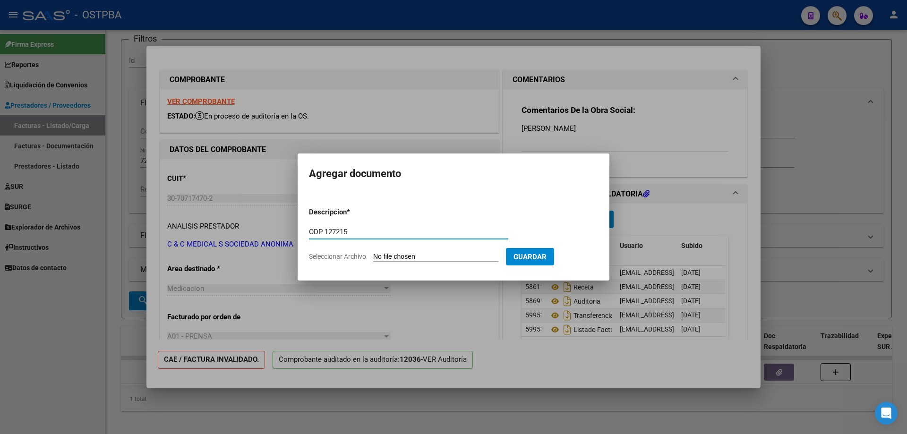
type input "ODP 127215"
click at [426, 255] on input "Seleccionar Archivo" at bounding box center [435, 257] width 125 height 9
type input "C:\fakepath\IMG_20250813_0003.pdf"
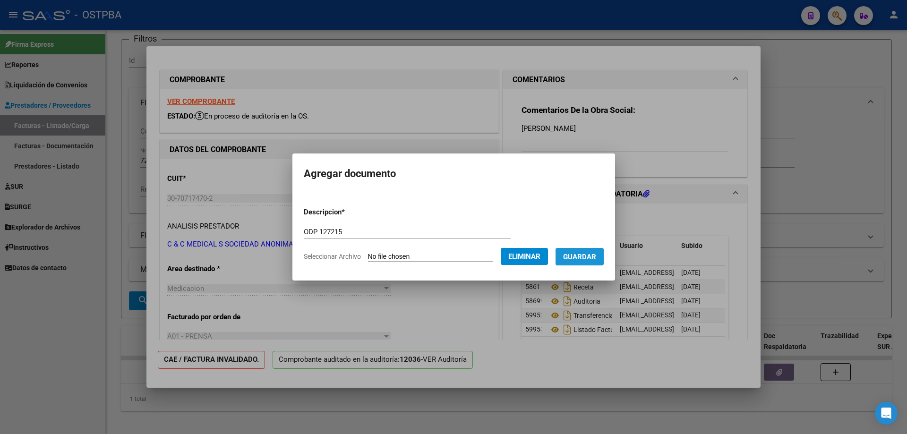
click at [590, 258] on span "Guardar" at bounding box center [579, 257] width 33 height 9
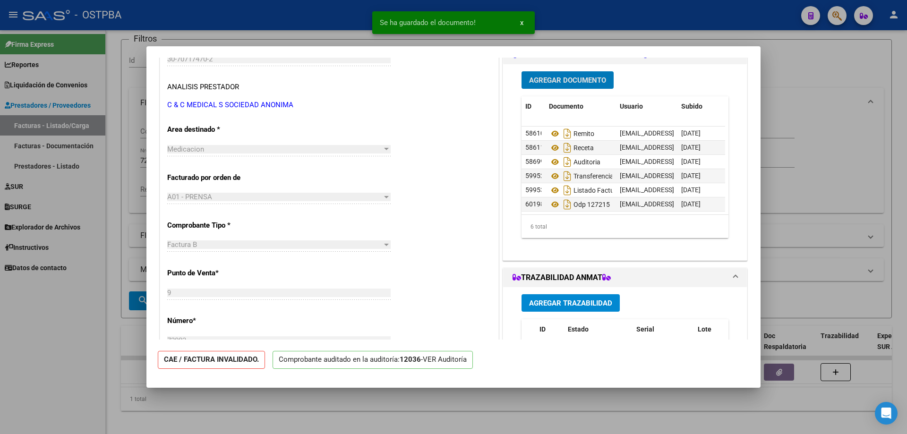
scroll to position [142, 0]
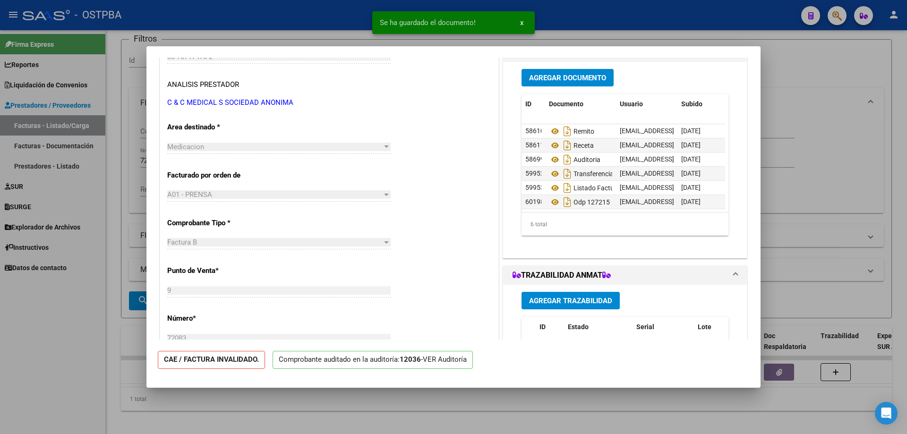
click at [457, 417] on div at bounding box center [453, 217] width 907 height 434
type input "$ 0,00"
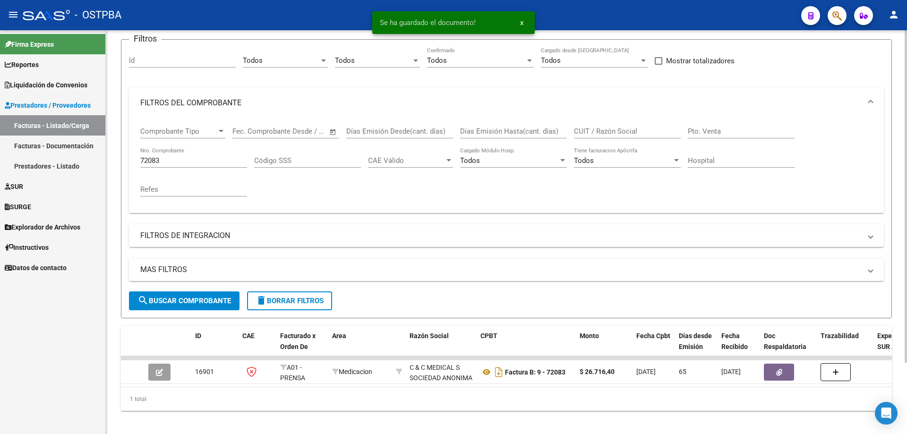
click at [205, 162] on input "72083" at bounding box center [193, 160] width 107 height 9
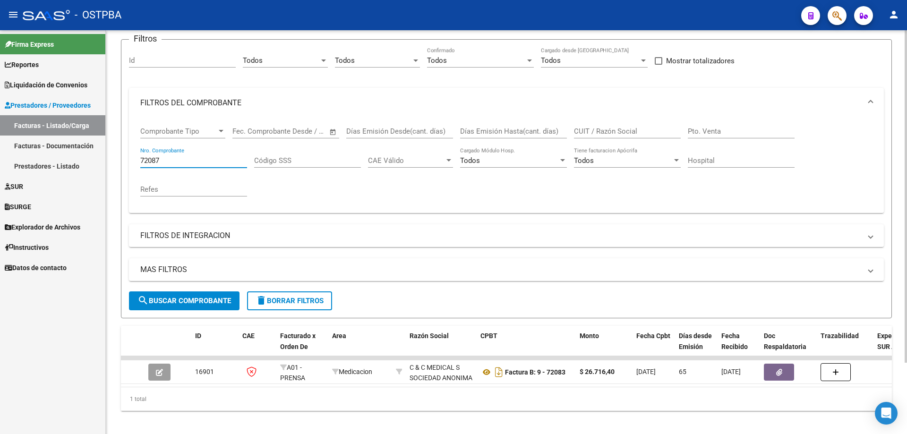
type input "72087"
click at [196, 298] on span "search Buscar Comprobante" at bounding box center [184, 301] width 94 height 9
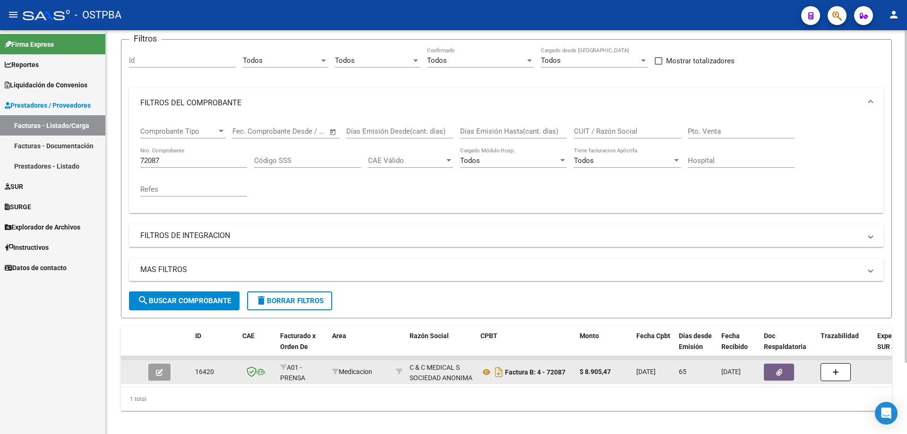
click at [163, 366] on button "button" at bounding box center [159, 372] width 22 height 17
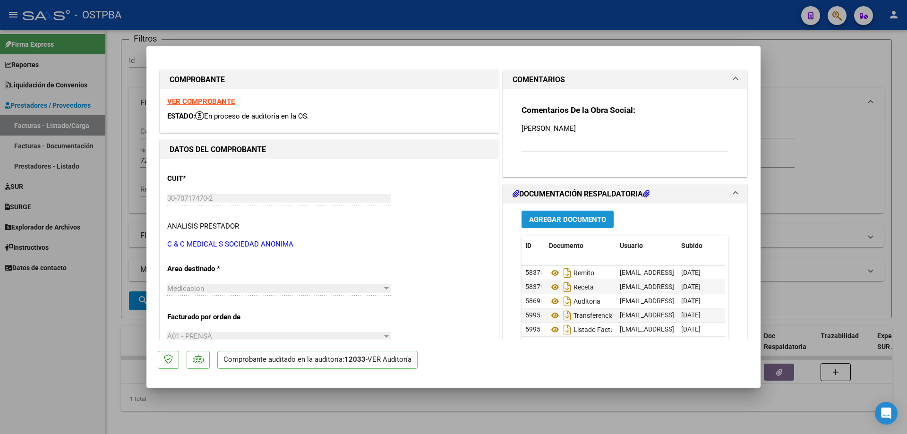
click at [546, 217] on span "Agregar Documento" at bounding box center [567, 219] width 77 height 9
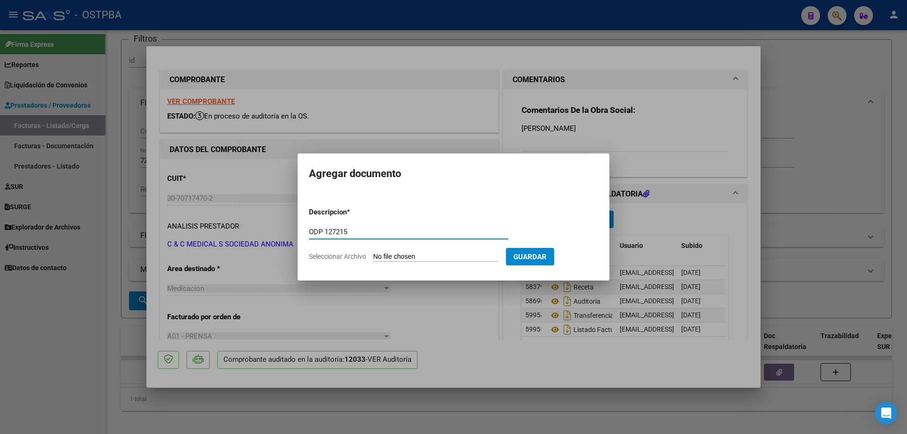
type input "ODP 127215"
click at [435, 259] on input "Seleccionar Archivo" at bounding box center [435, 257] width 125 height 9
type input "C:\fakepath\IMG_20250813_0003.pdf"
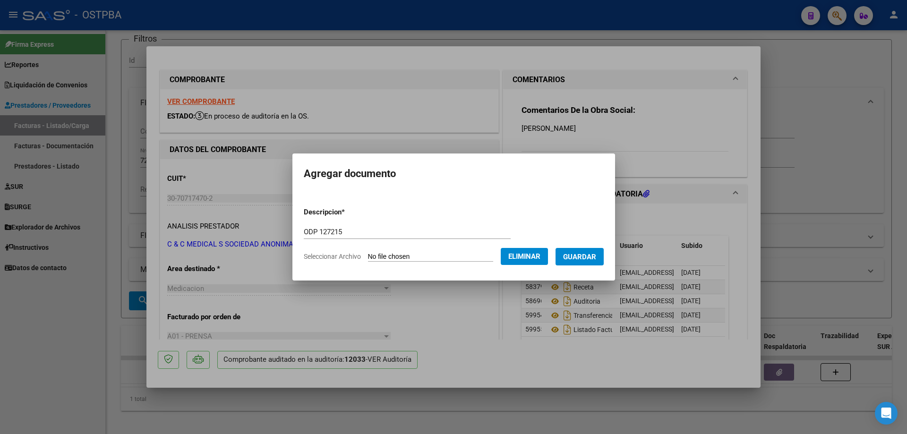
click at [585, 258] on span "Guardar" at bounding box center [579, 257] width 33 height 9
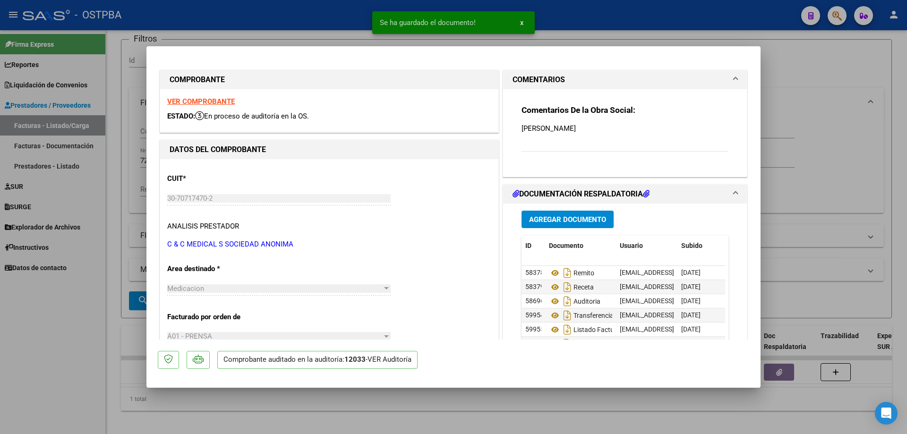
click at [489, 422] on div at bounding box center [453, 217] width 907 height 434
type input "$ 0,00"
